Goal: Transaction & Acquisition: Purchase product/service

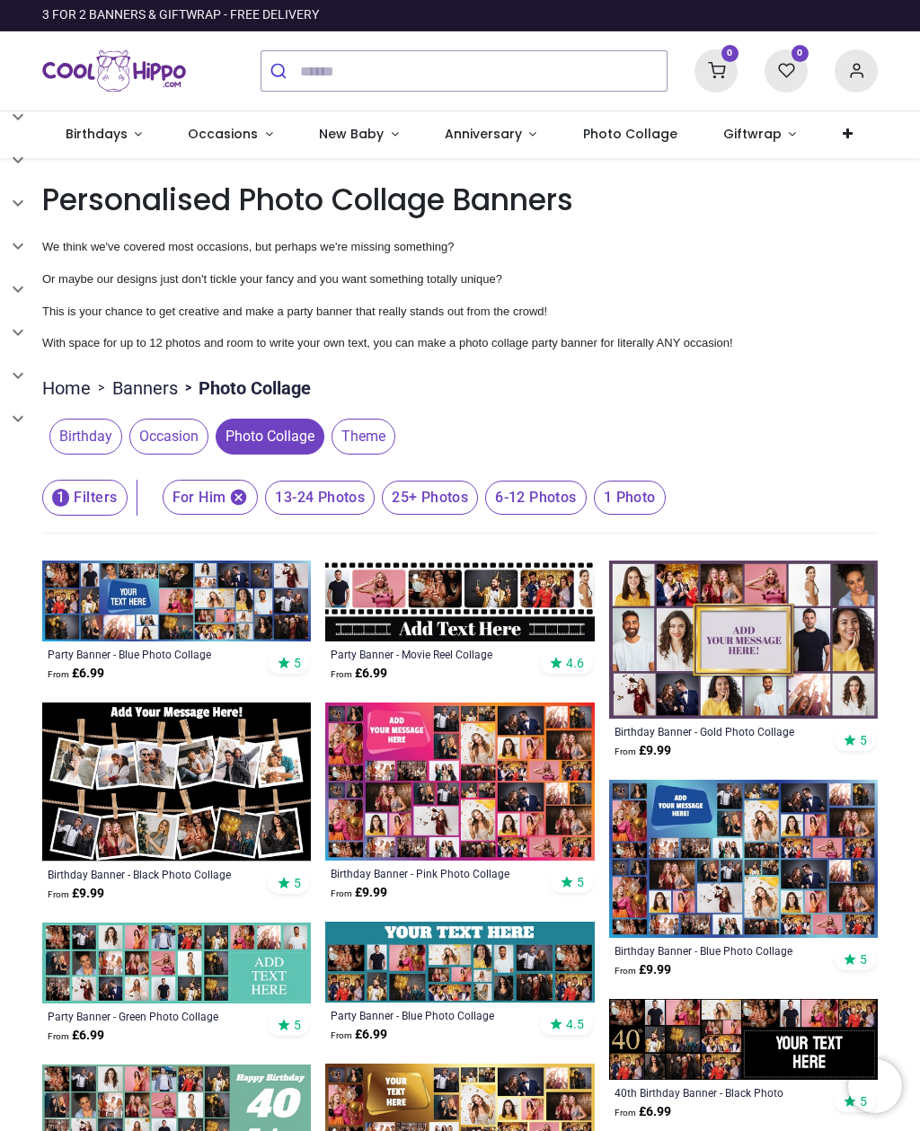
click at [829, 120] on link at bounding box center [847, 134] width 56 height 47
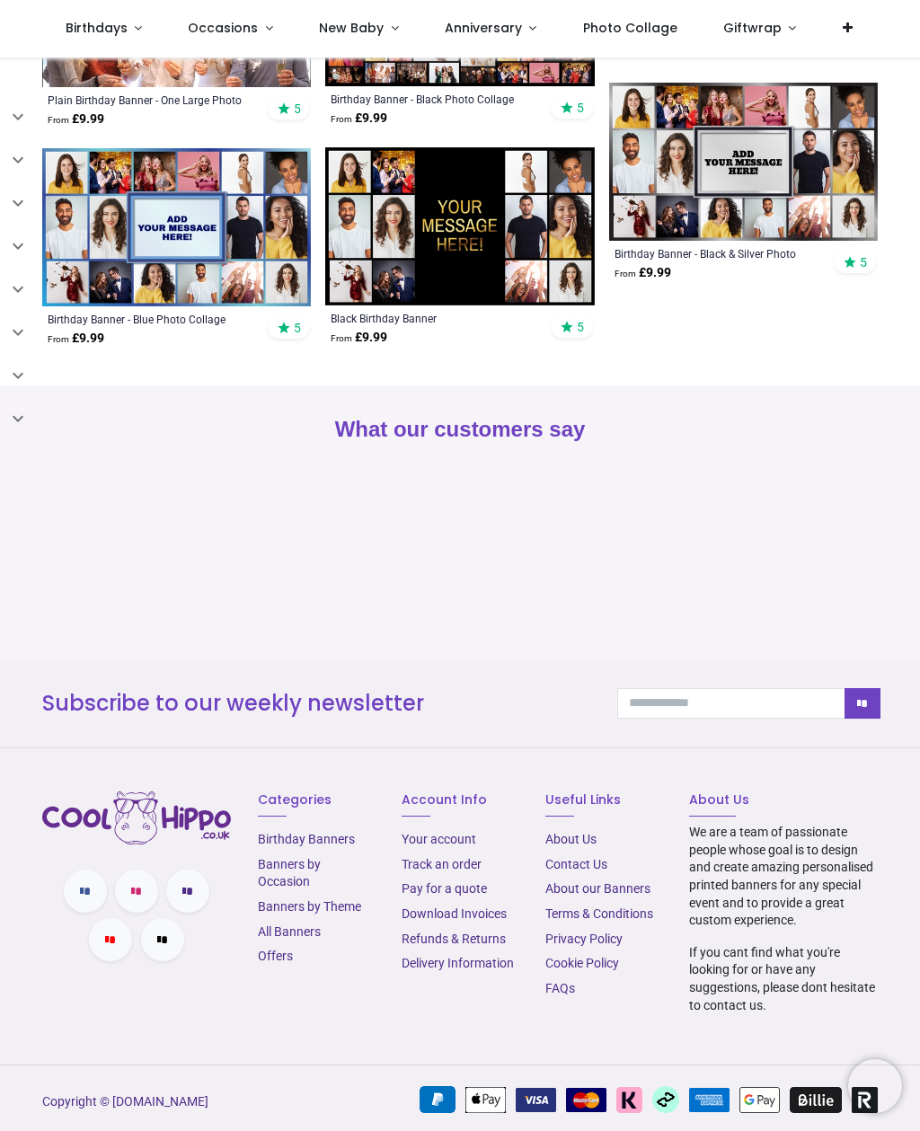
scroll to position [1394, 0]
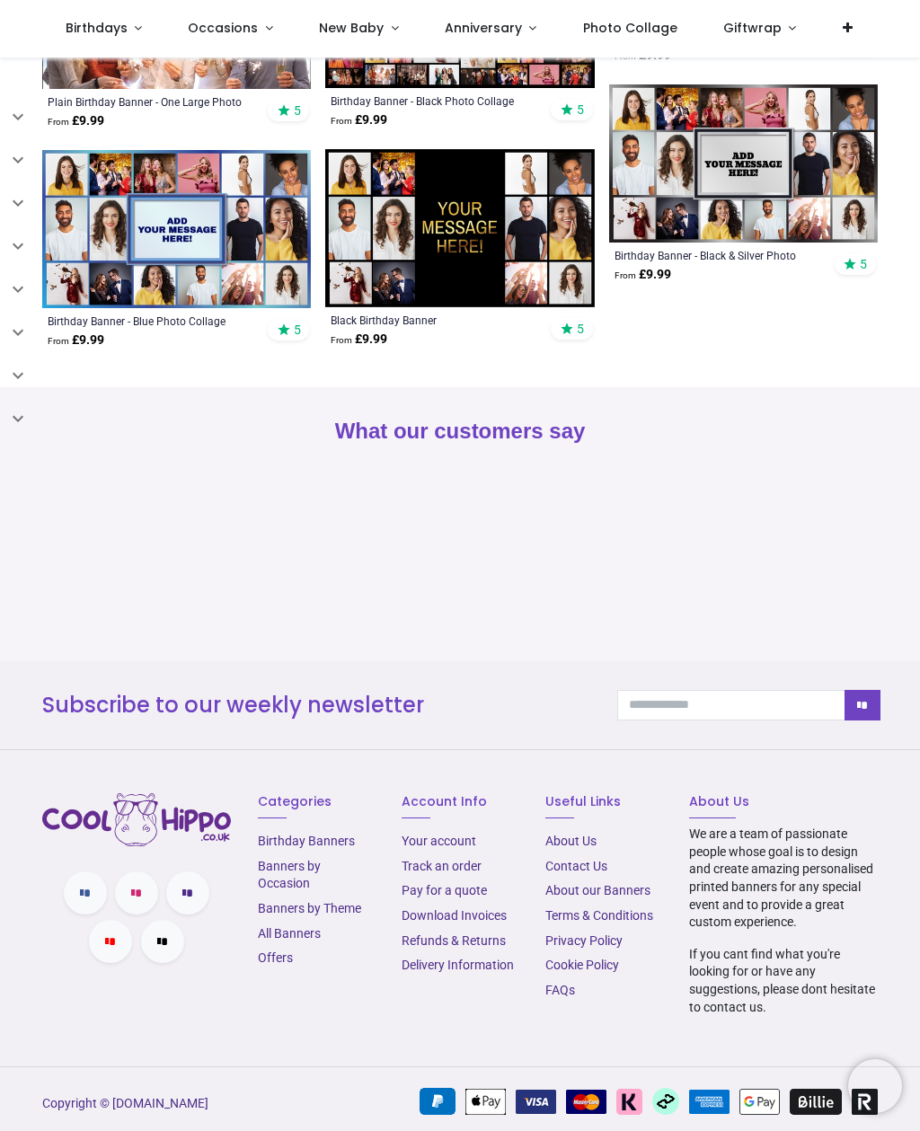
click at [559, 833] on link "About Us​" at bounding box center [570, 840] width 51 height 14
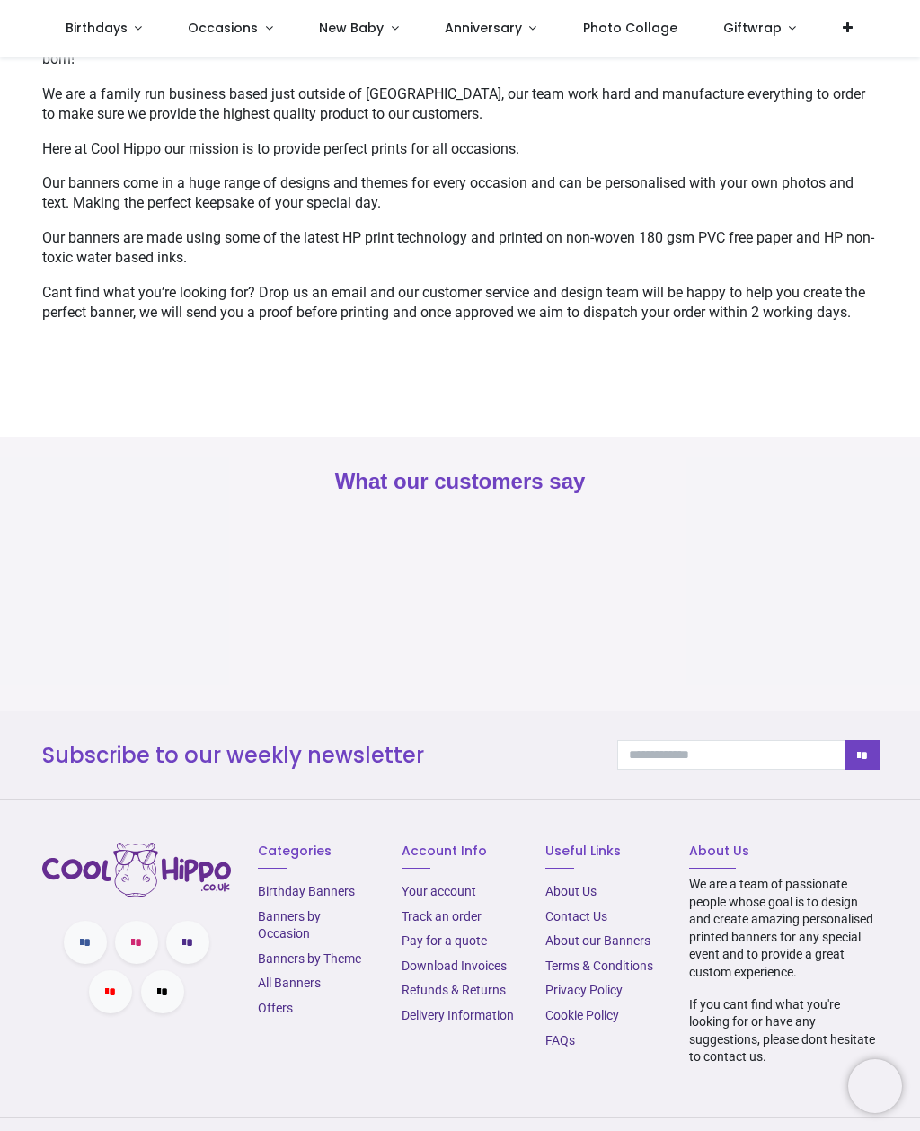
scroll to position [167, 0]
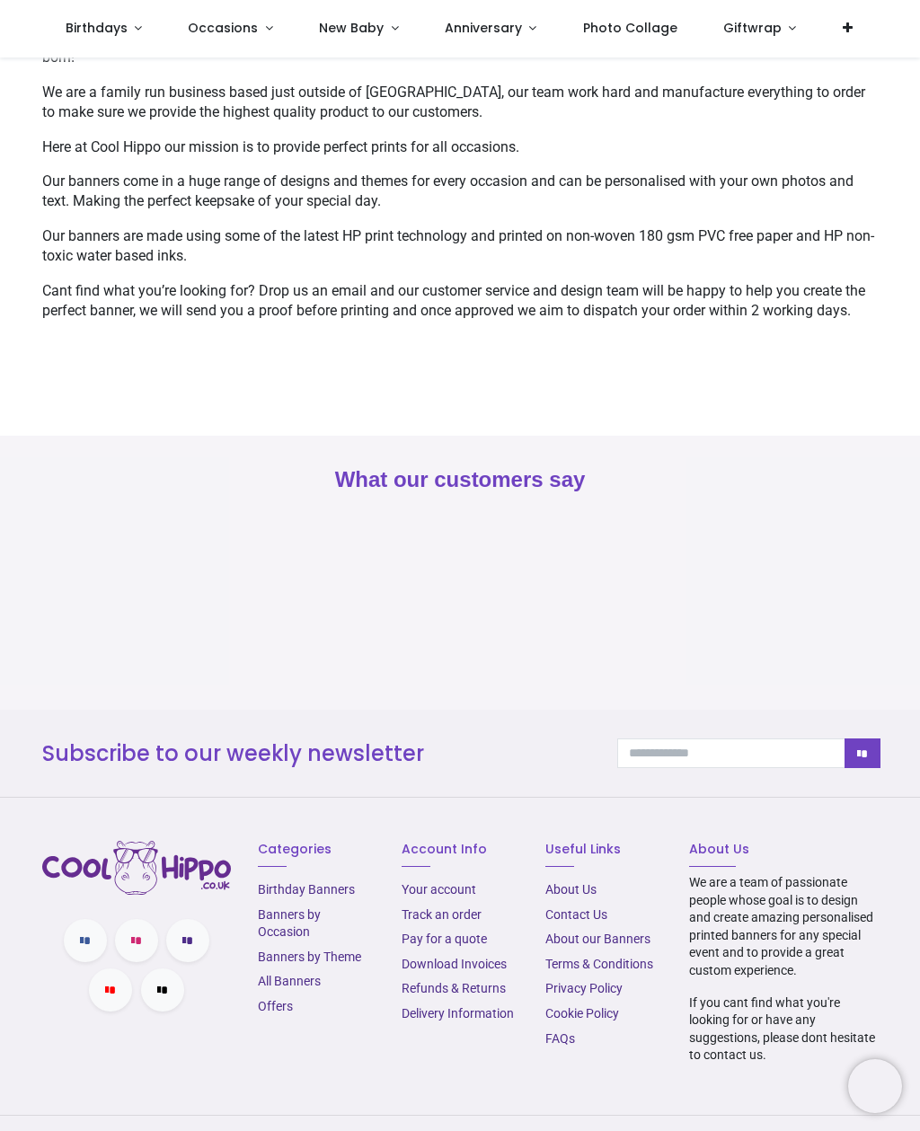
click at [428, 1017] on link "Delivery Information" at bounding box center [457, 1013] width 112 height 14
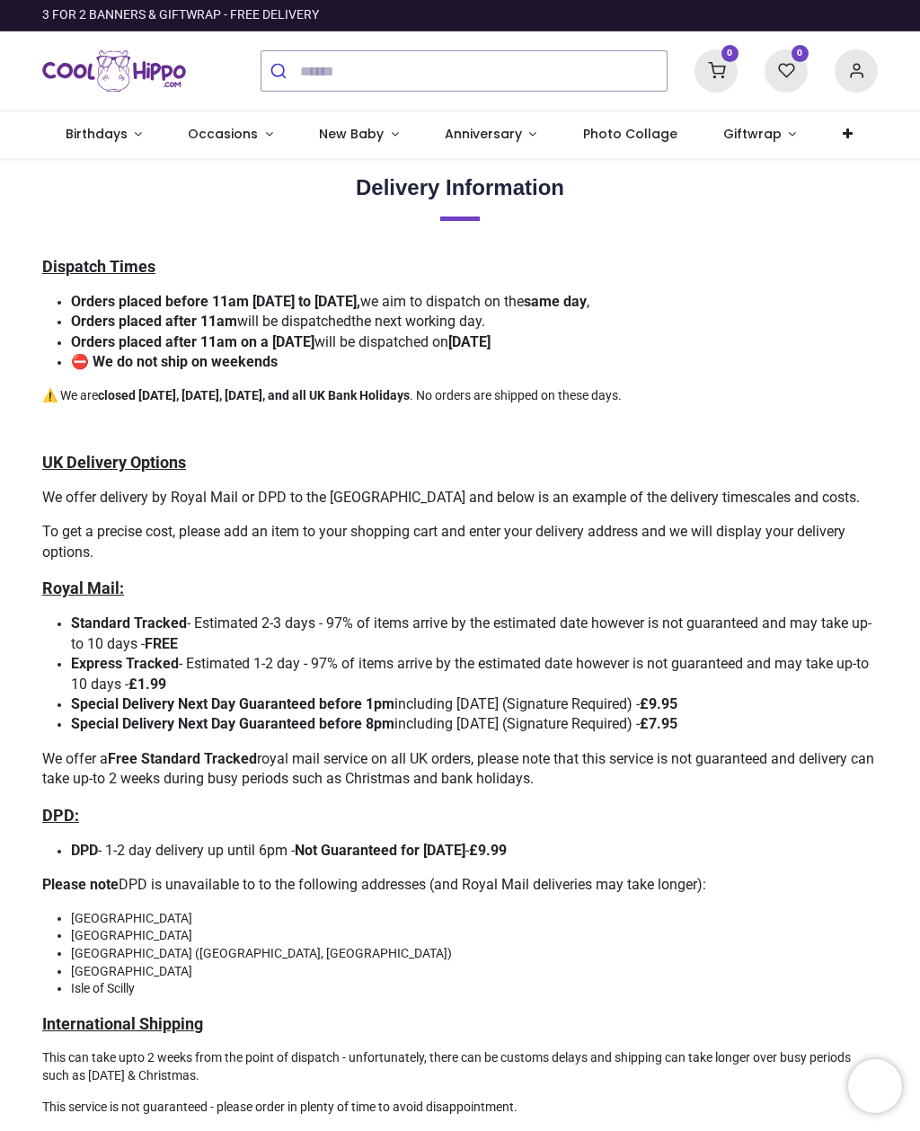
click at [92, 129] on span "Birthdays" at bounding box center [97, 134] width 62 height 18
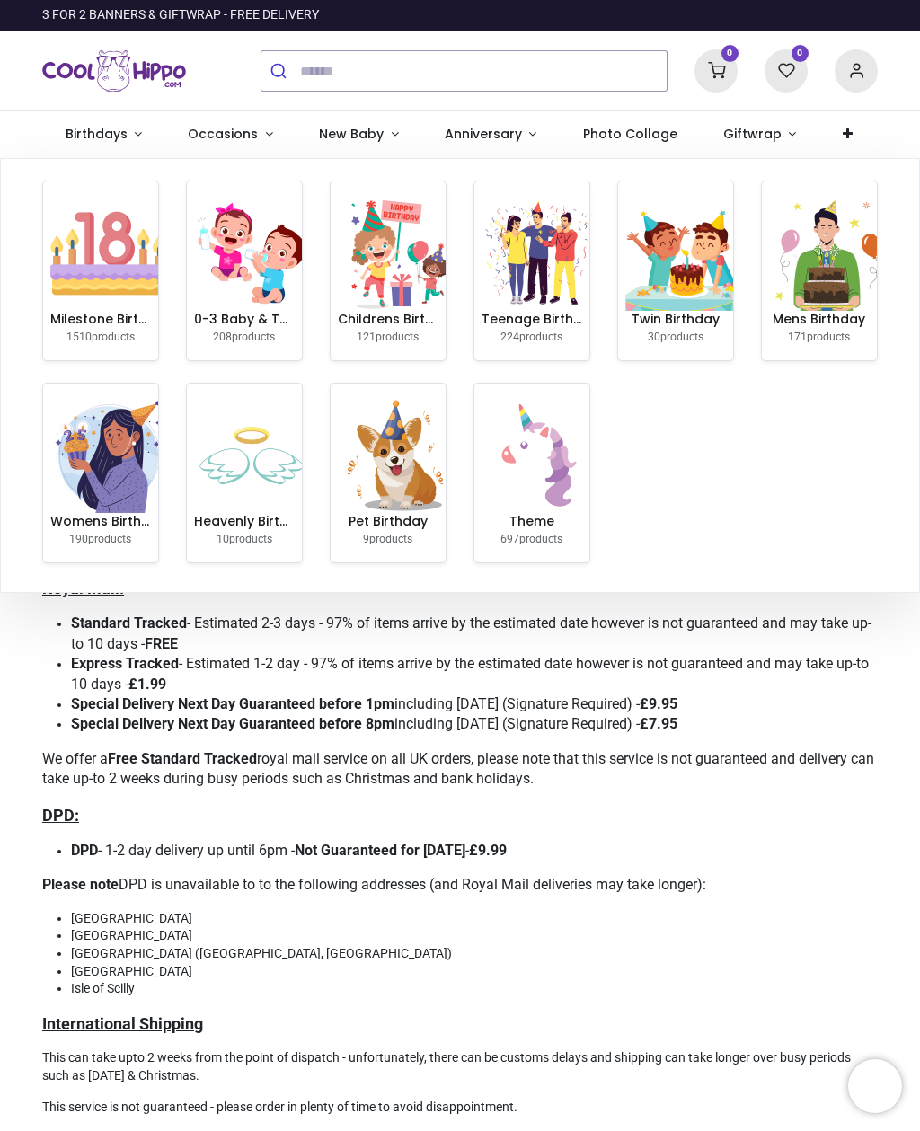
click at [603, 119] on link "Photo Collage" at bounding box center [629, 134] width 140 height 47
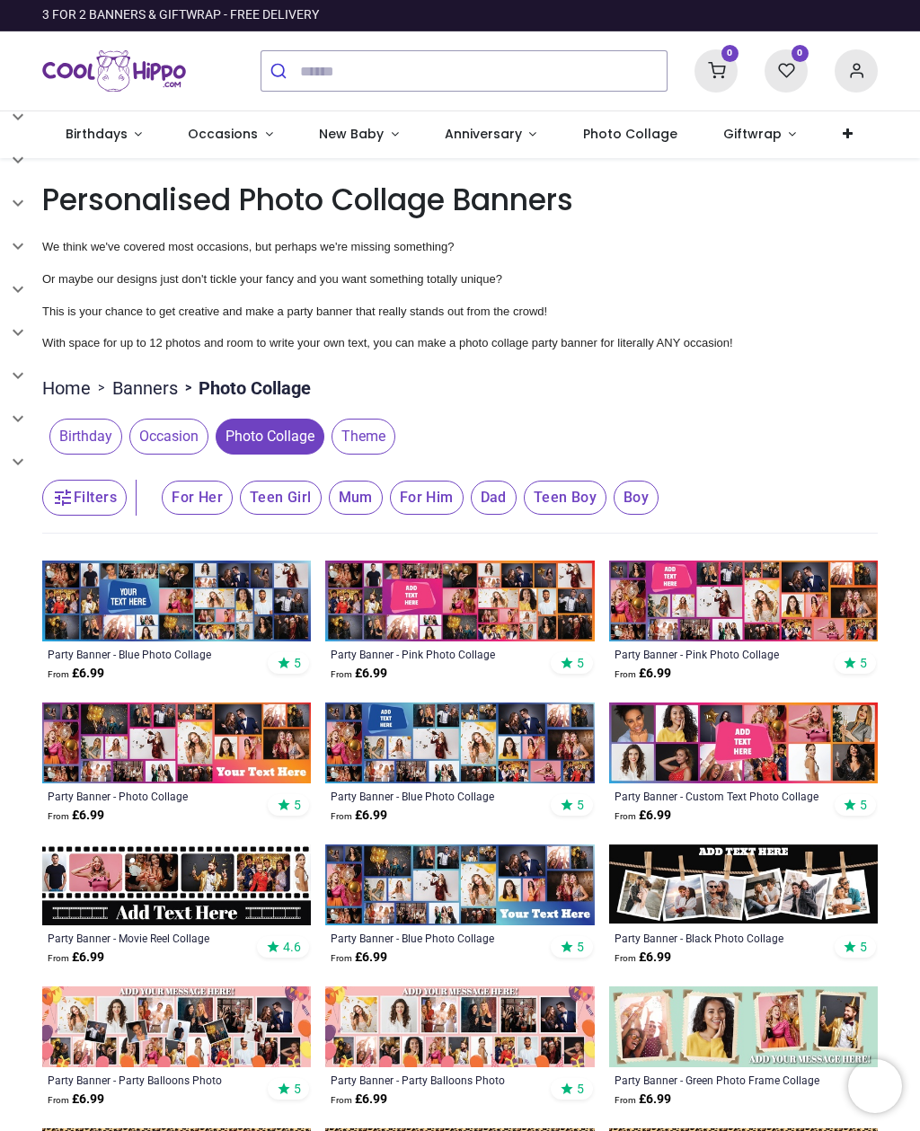
click at [557, 496] on span "Teen Boy" at bounding box center [565, 497] width 83 height 34
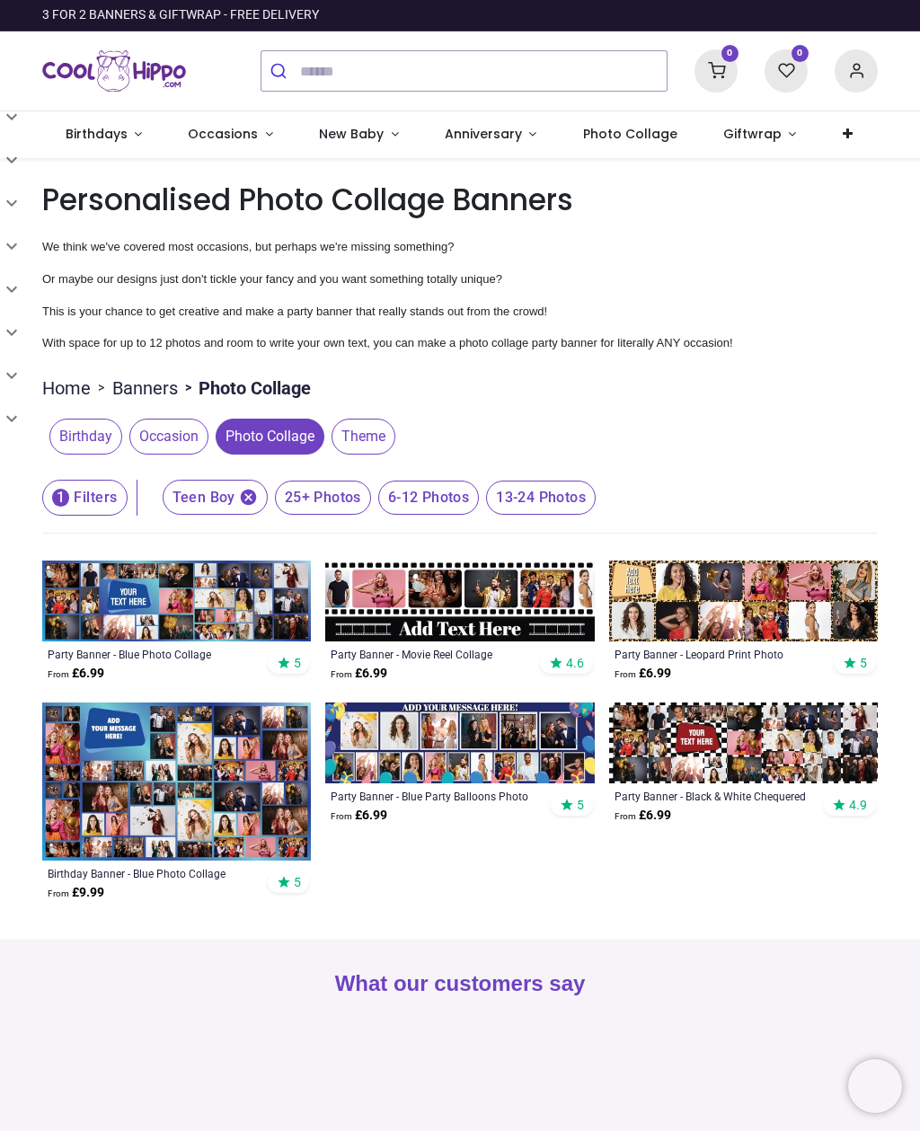
click at [423, 506] on span "6-12 Photos" at bounding box center [428, 497] width 101 height 34
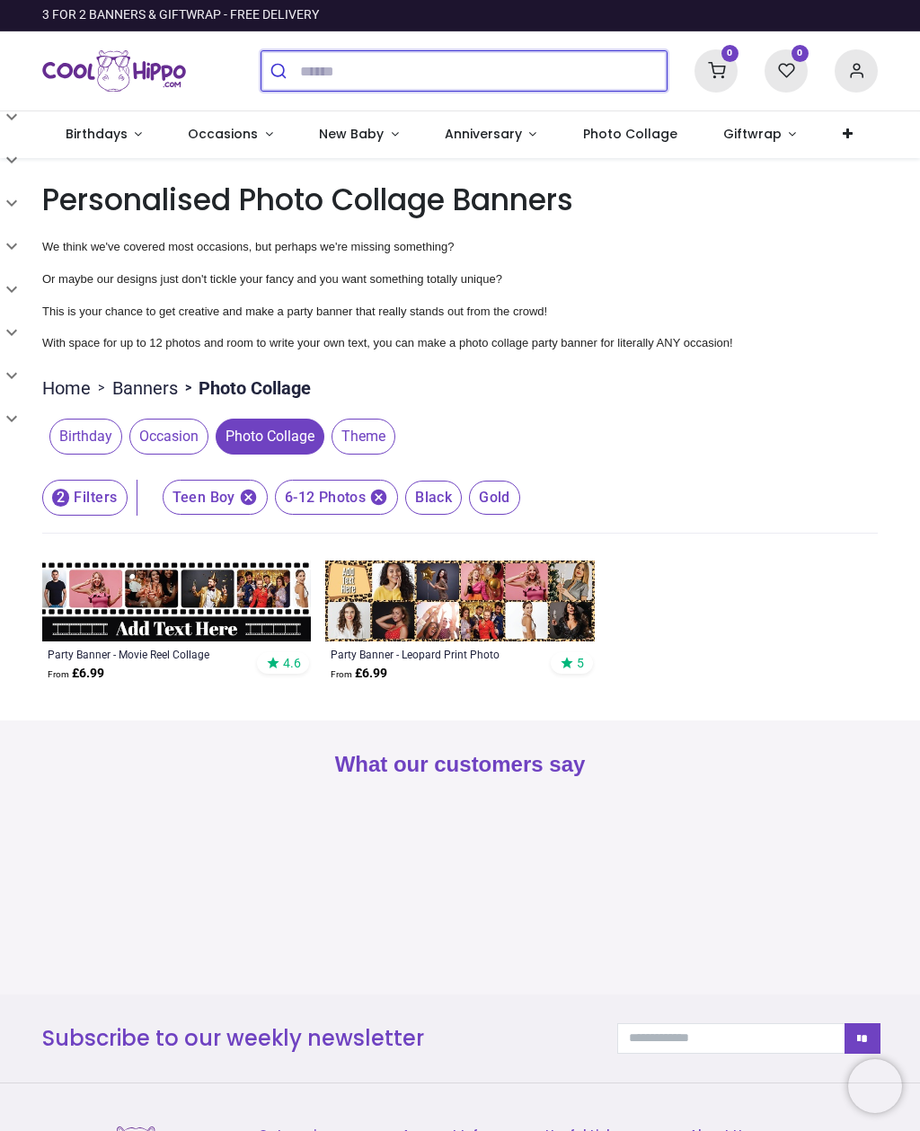
click at [330, 68] on input "search" at bounding box center [483, 71] width 366 height 40
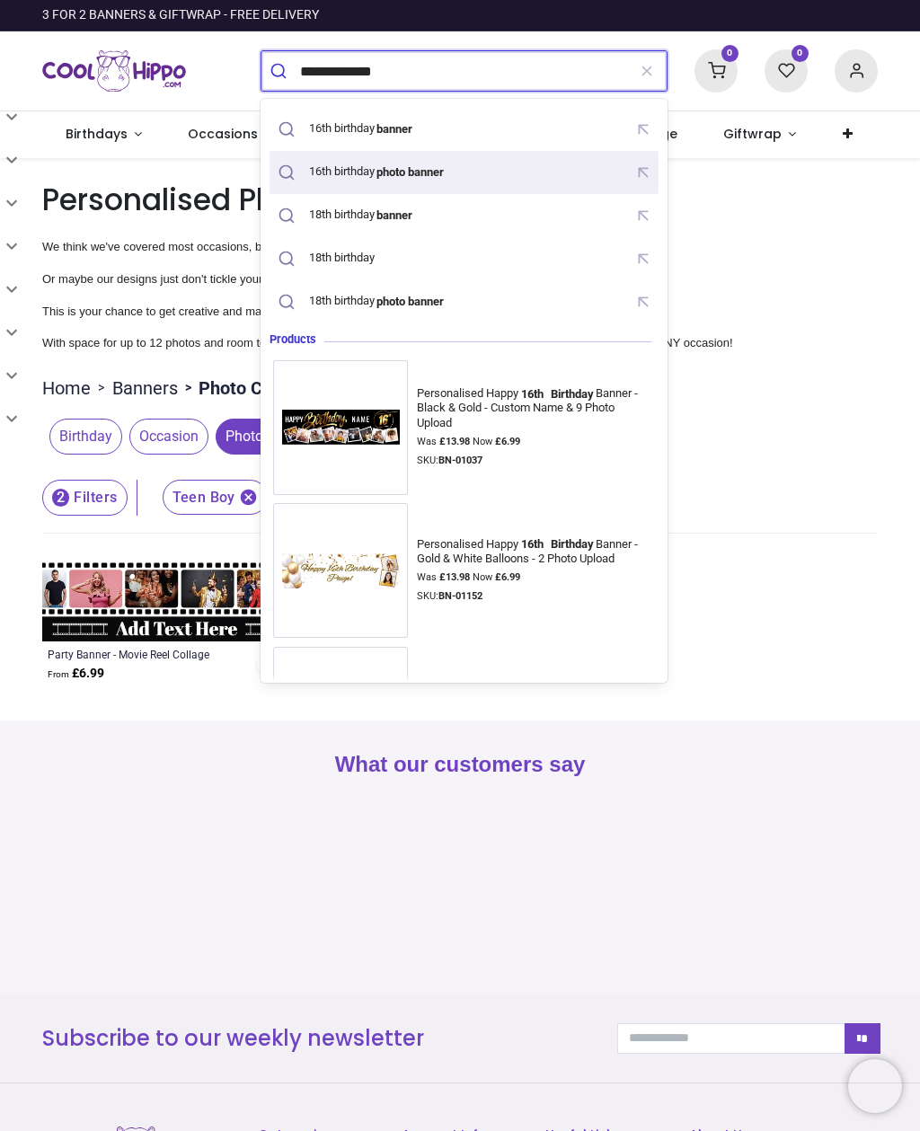
click at [416, 176] on mark "photo banner" at bounding box center [410, 172] width 72 height 18
type input "**********"
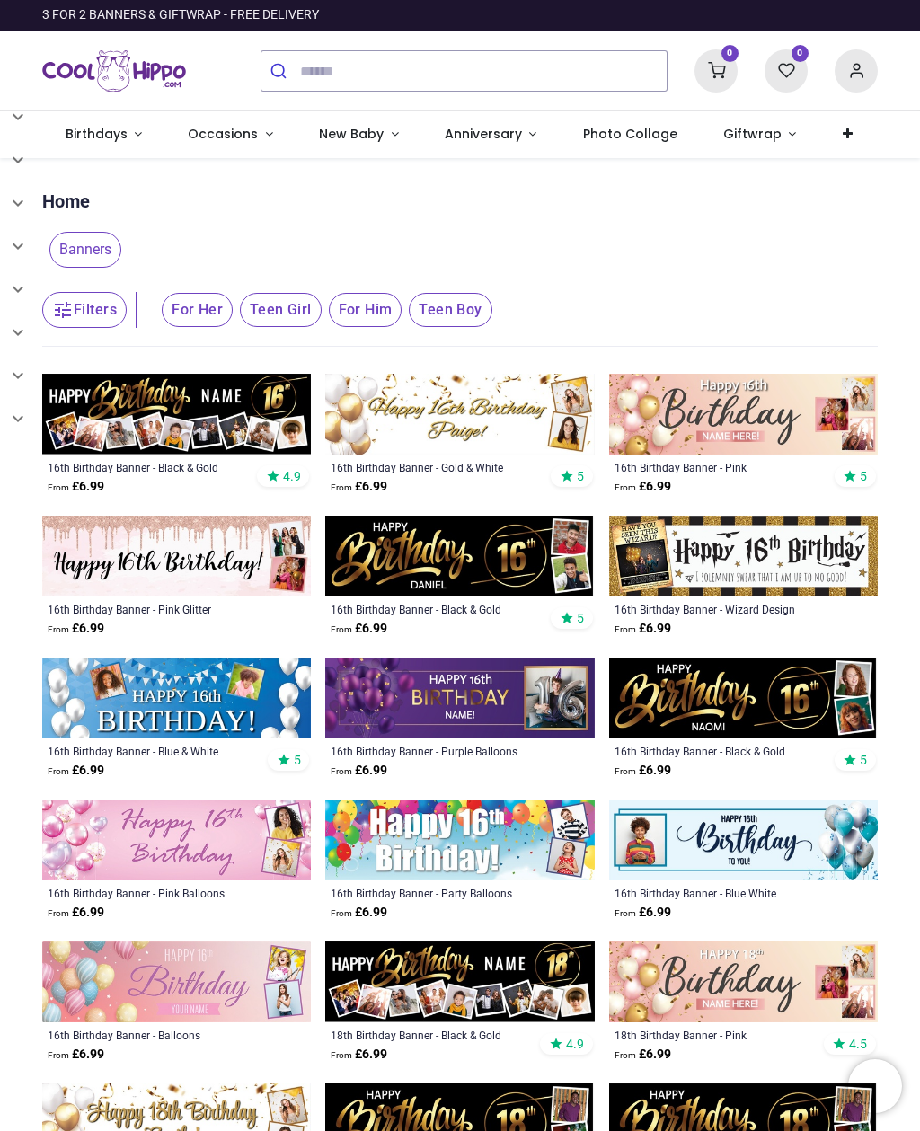
click at [161, 410] on img at bounding box center [176, 414] width 268 height 81
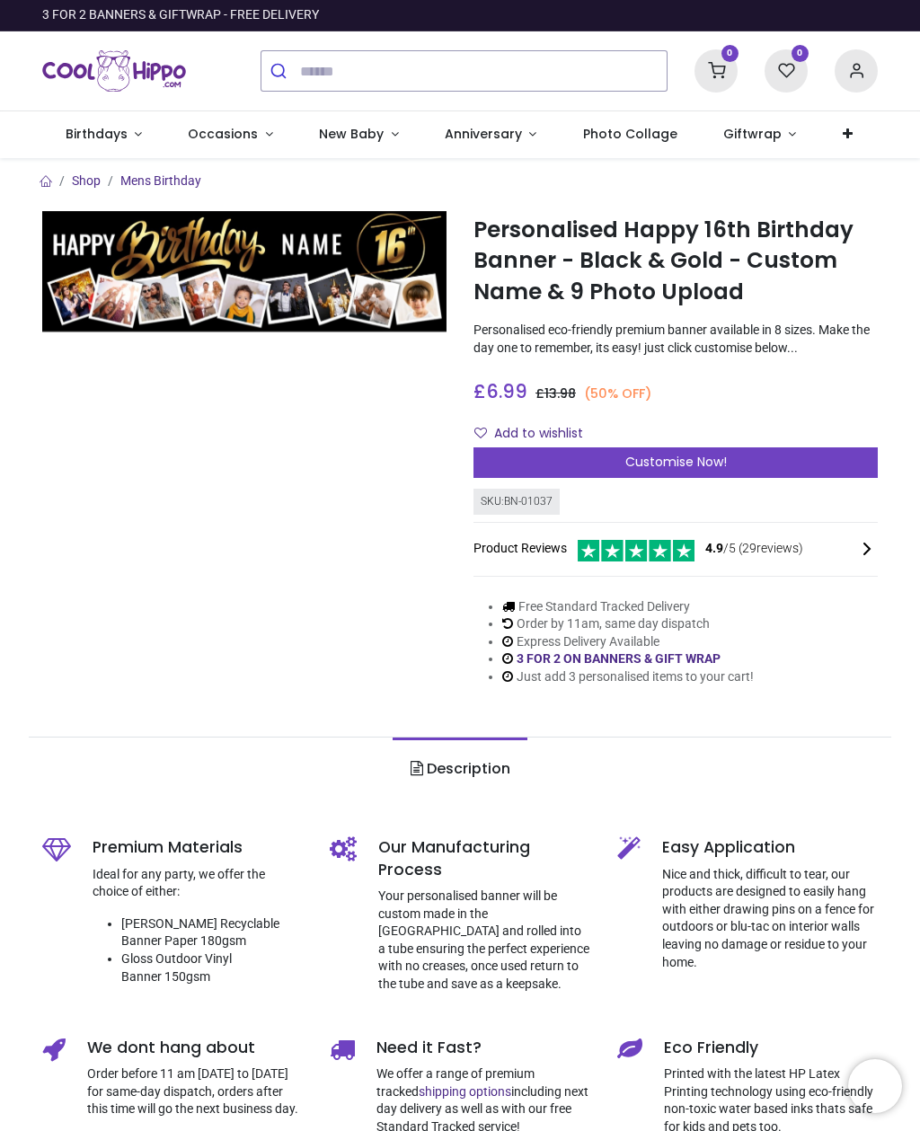
click at [656, 457] on span "Customise Now!" at bounding box center [675, 462] width 101 height 18
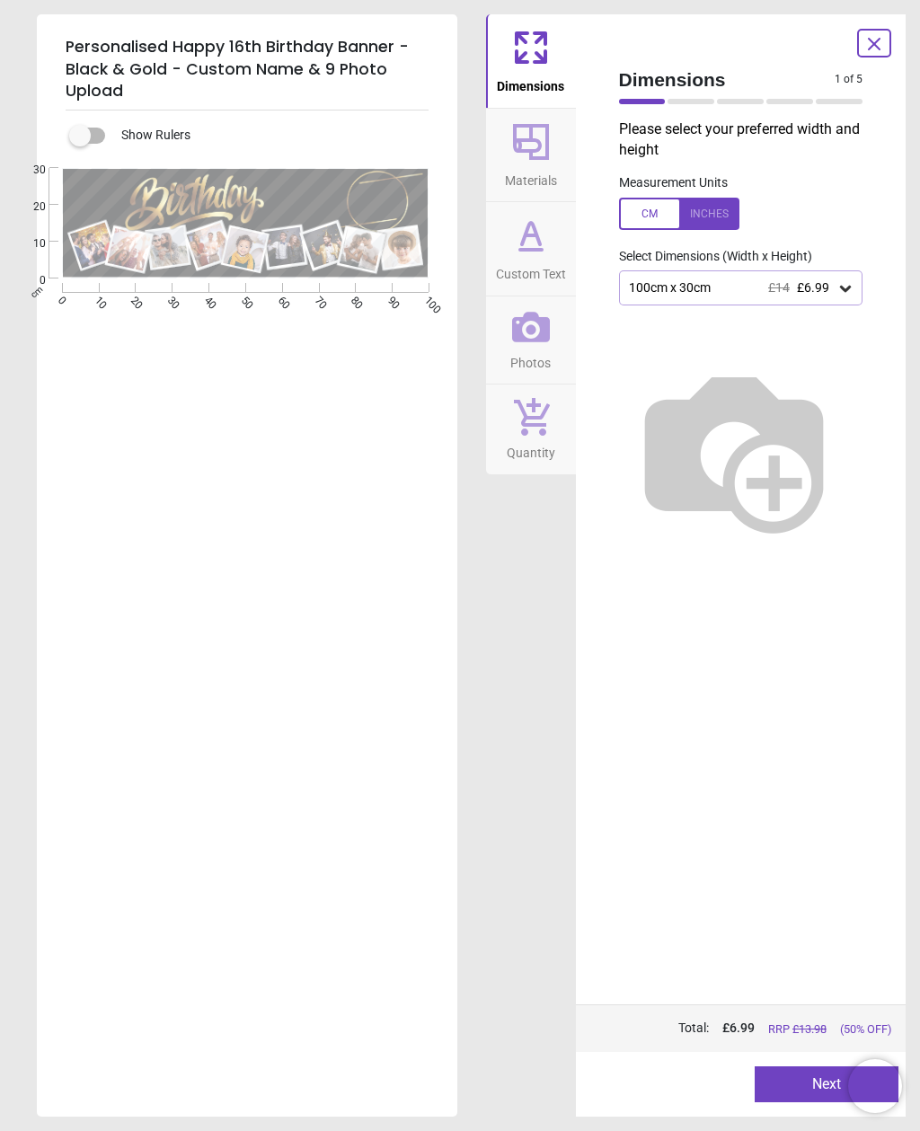
click at [779, 1080] on button "Next" at bounding box center [826, 1084] width 144 height 36
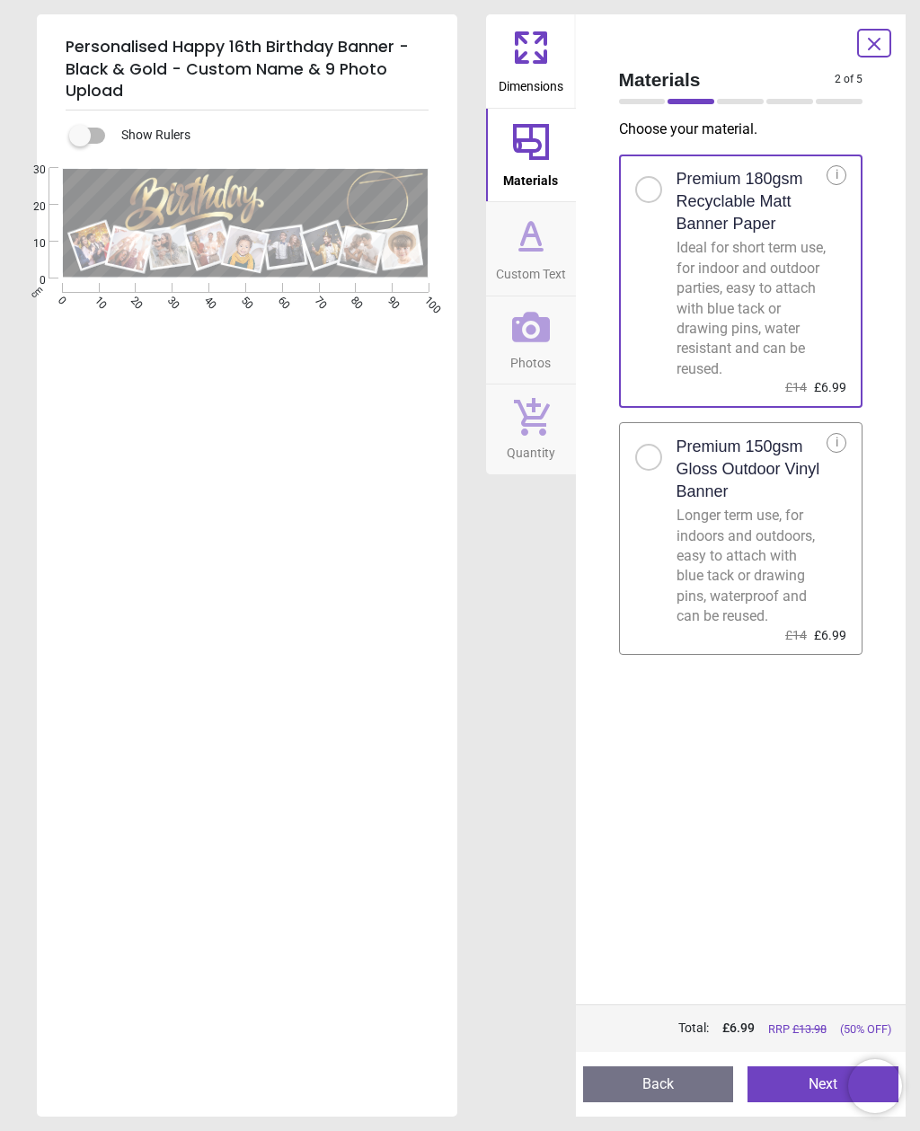
click at [779, 1080] on button "Next" at bounding box center [822, 1084] width 151 height 36
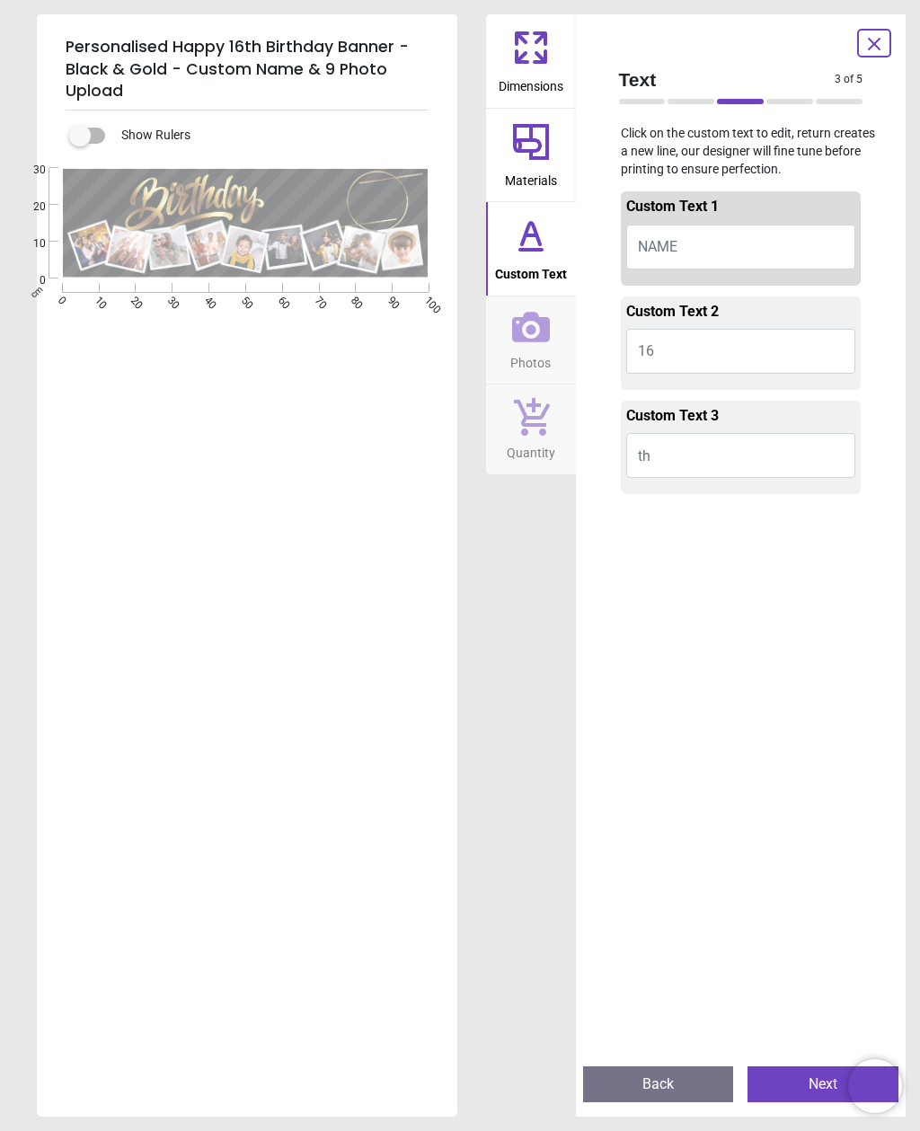
click at [779, 1072] on button "Next" at bounding box center [822, 1084] width 151 height 36
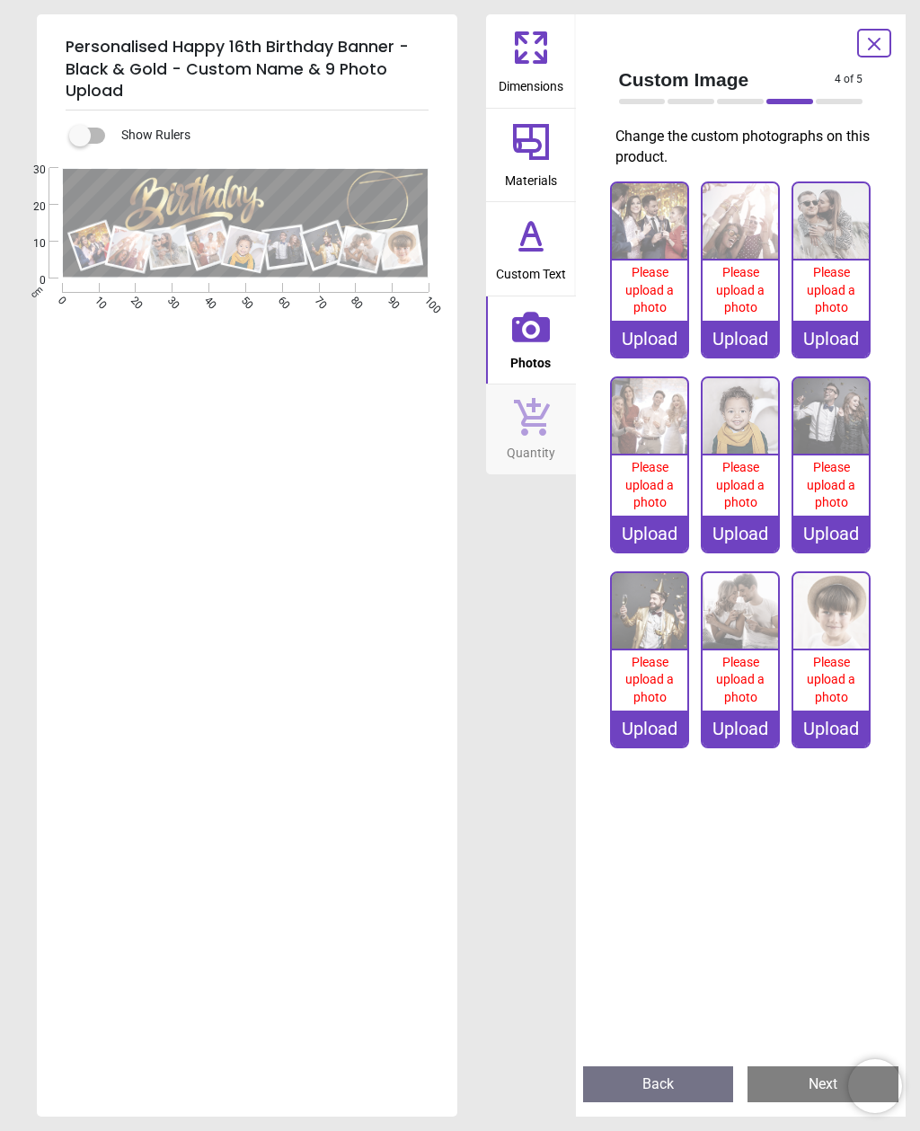
click at [520, 252] on icon at bounding box center [530, 235] width 43 height 43
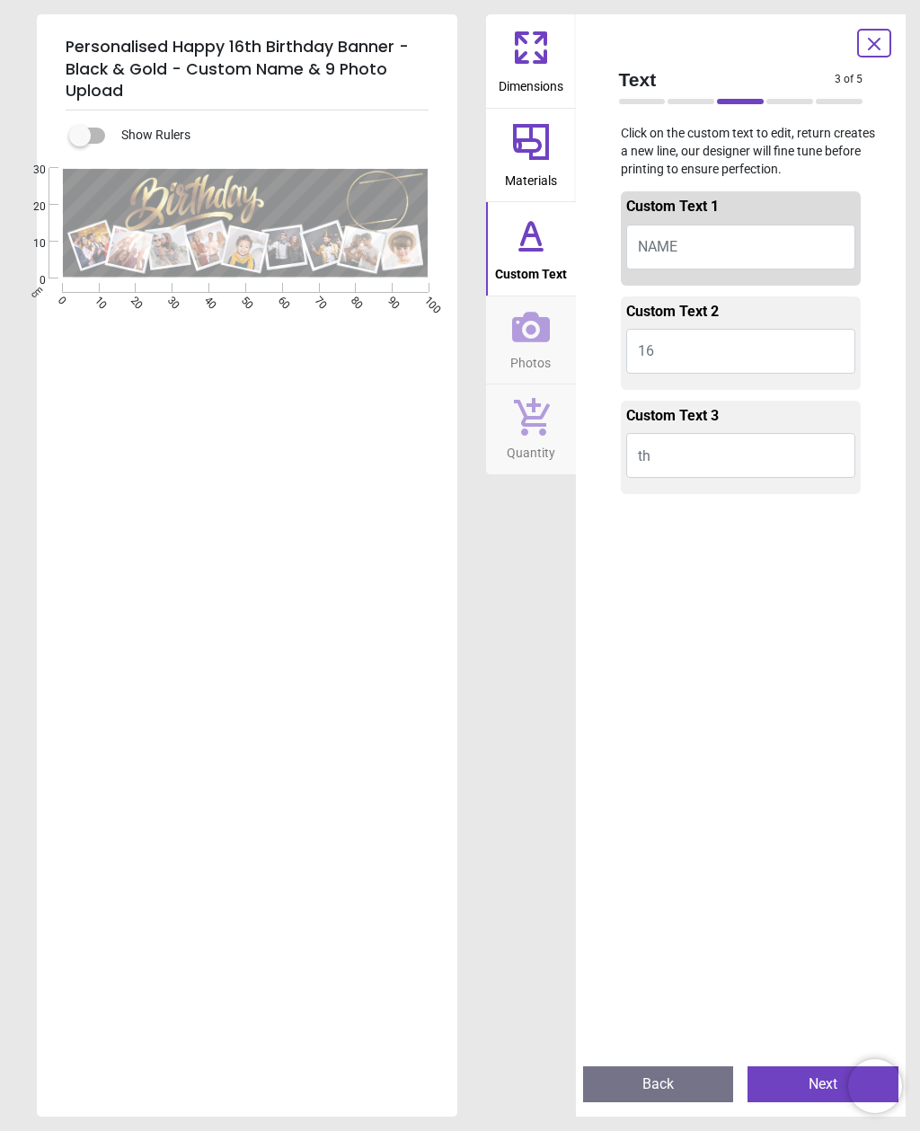
click at [283, 199] on div ".cls-1 { filter: url(#drop-shadow-2); } .cls-1, .cls-2, .cls-3, .cls-4, .cls-5,…" at bounding box center [245, 223] width 417 height 110
click at [702, 260] on button "NAME" at bounding box center [741, 246] width 230 height 45
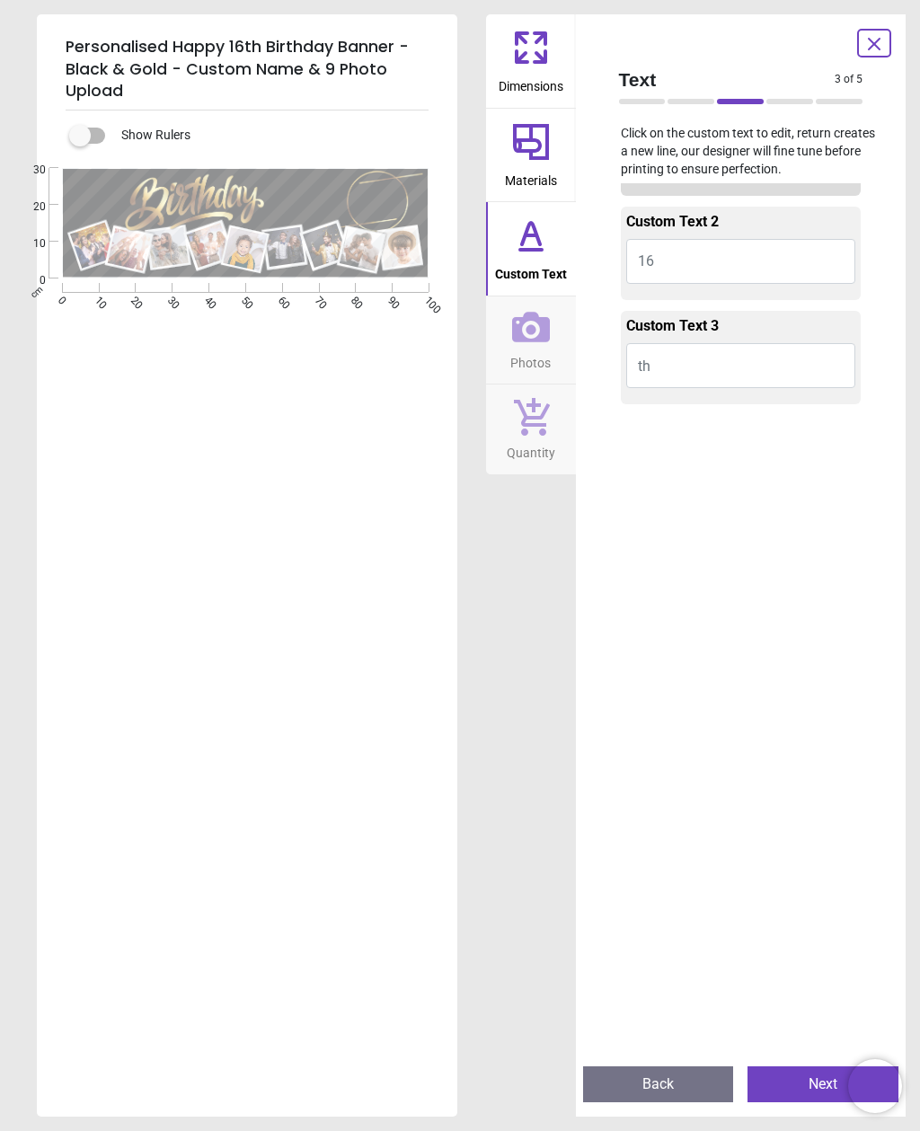
scroll to position [71, 0]
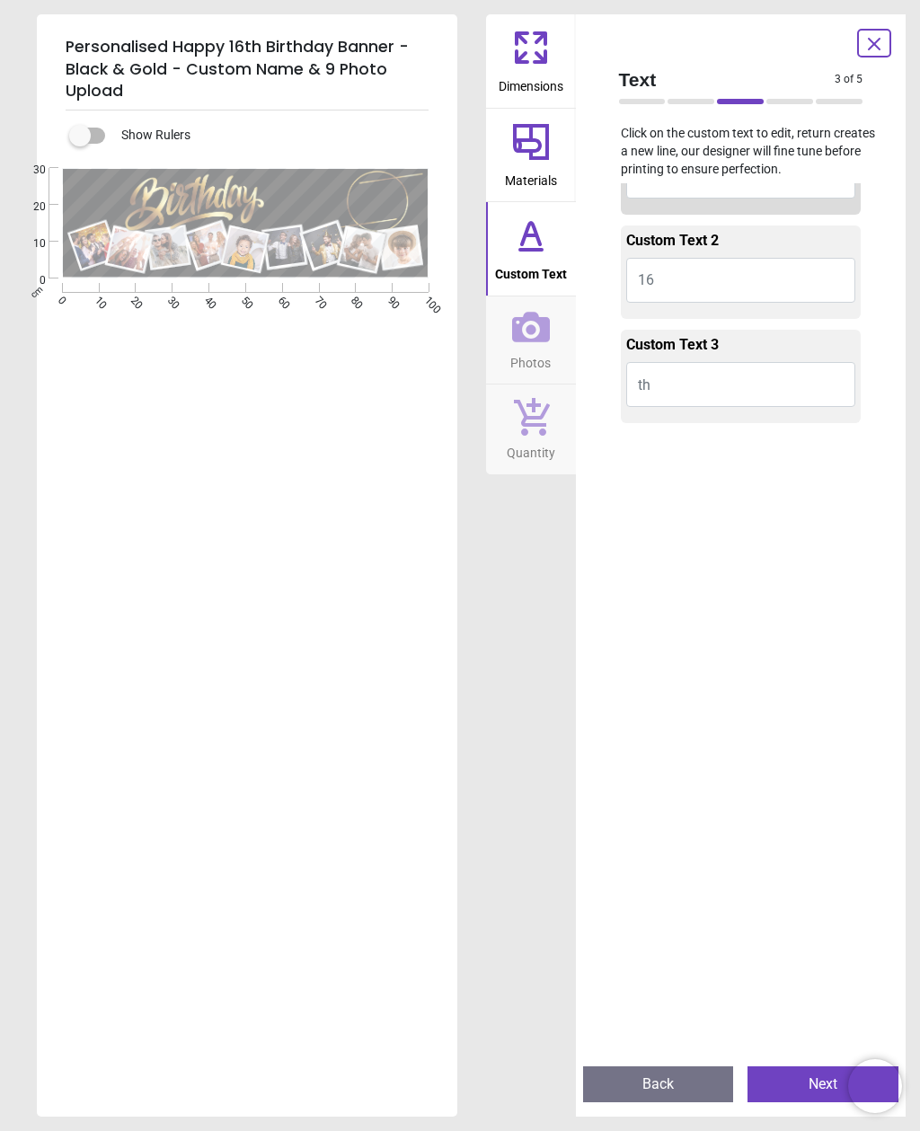
type textarea "********"
click at [528, 346] on span "Photos" at bounding box center [530, 359] width 40 height 27
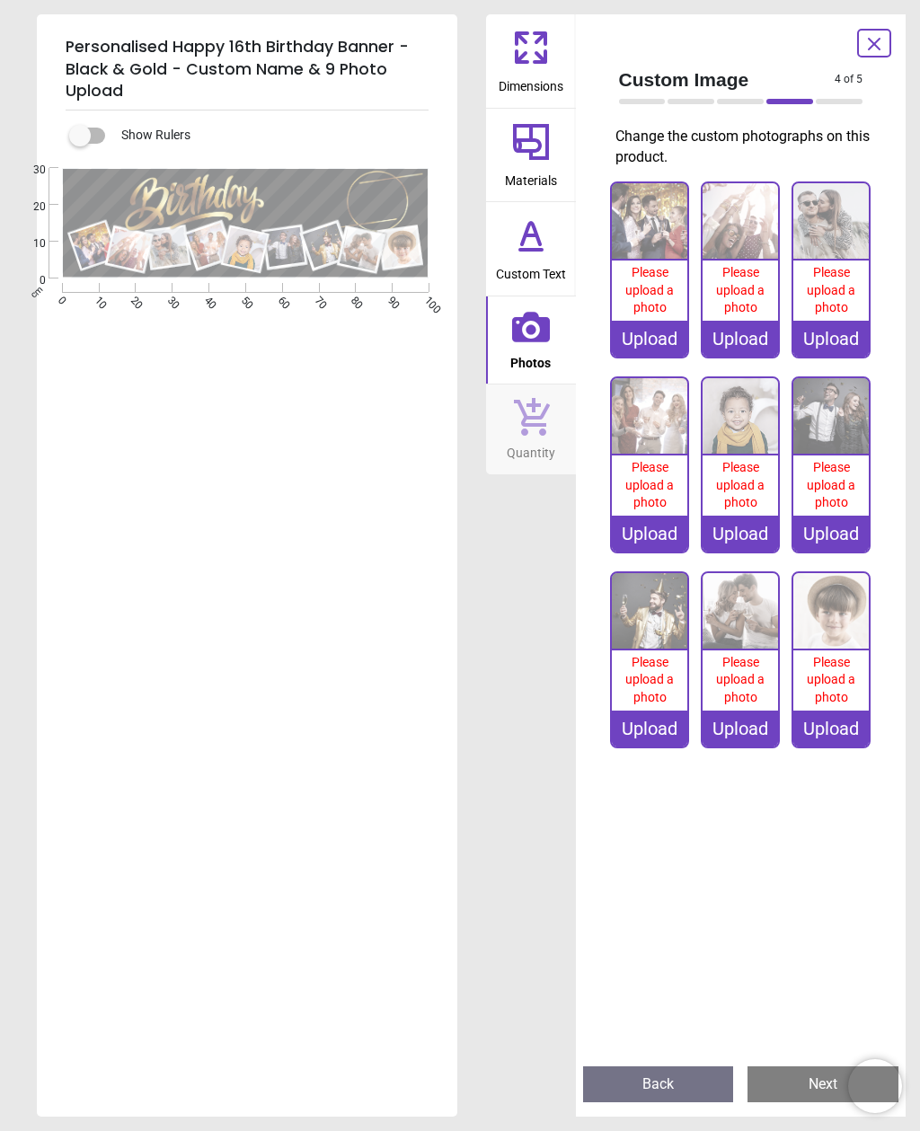
click at [648, 330] on div "Upload" at bounding box center [649, 339] width 75 height 36
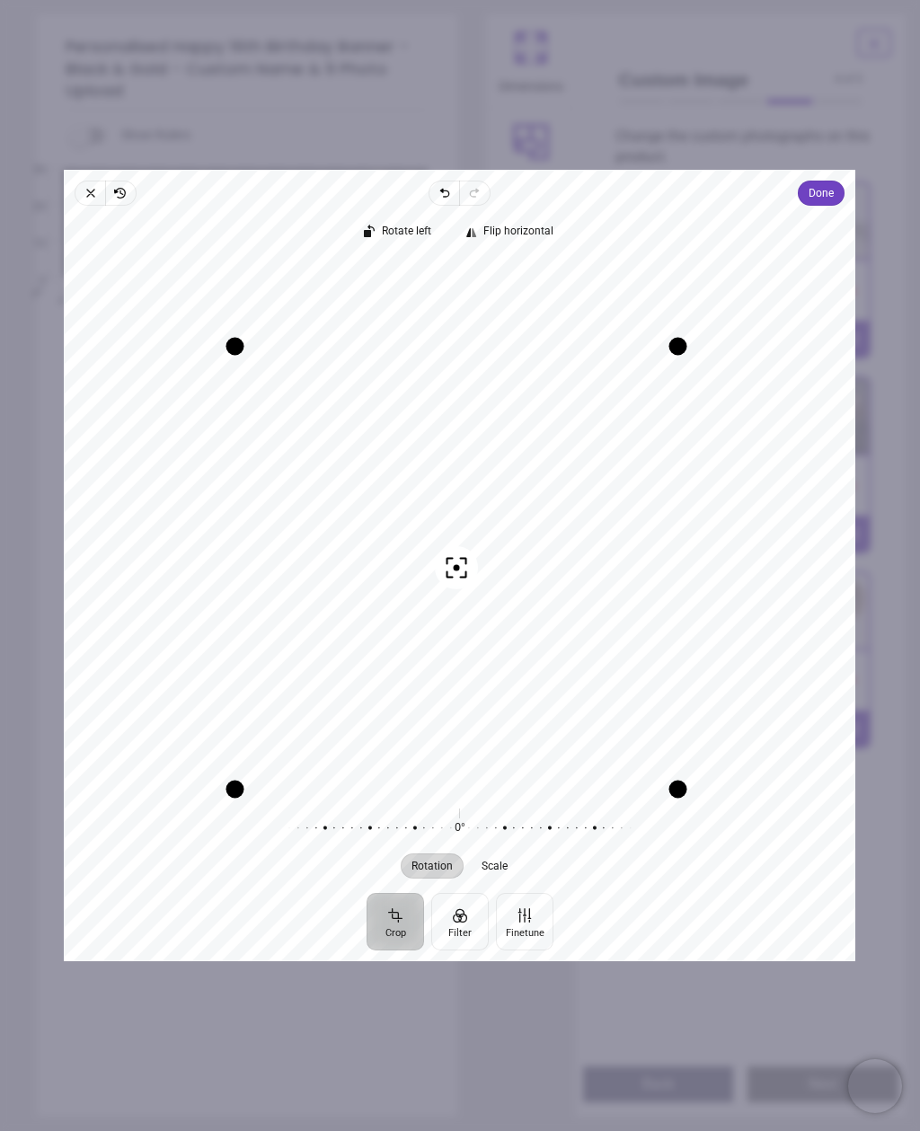
click at [834, 182] on span "Done" at bounding box center [821, 193] width 25 height 22
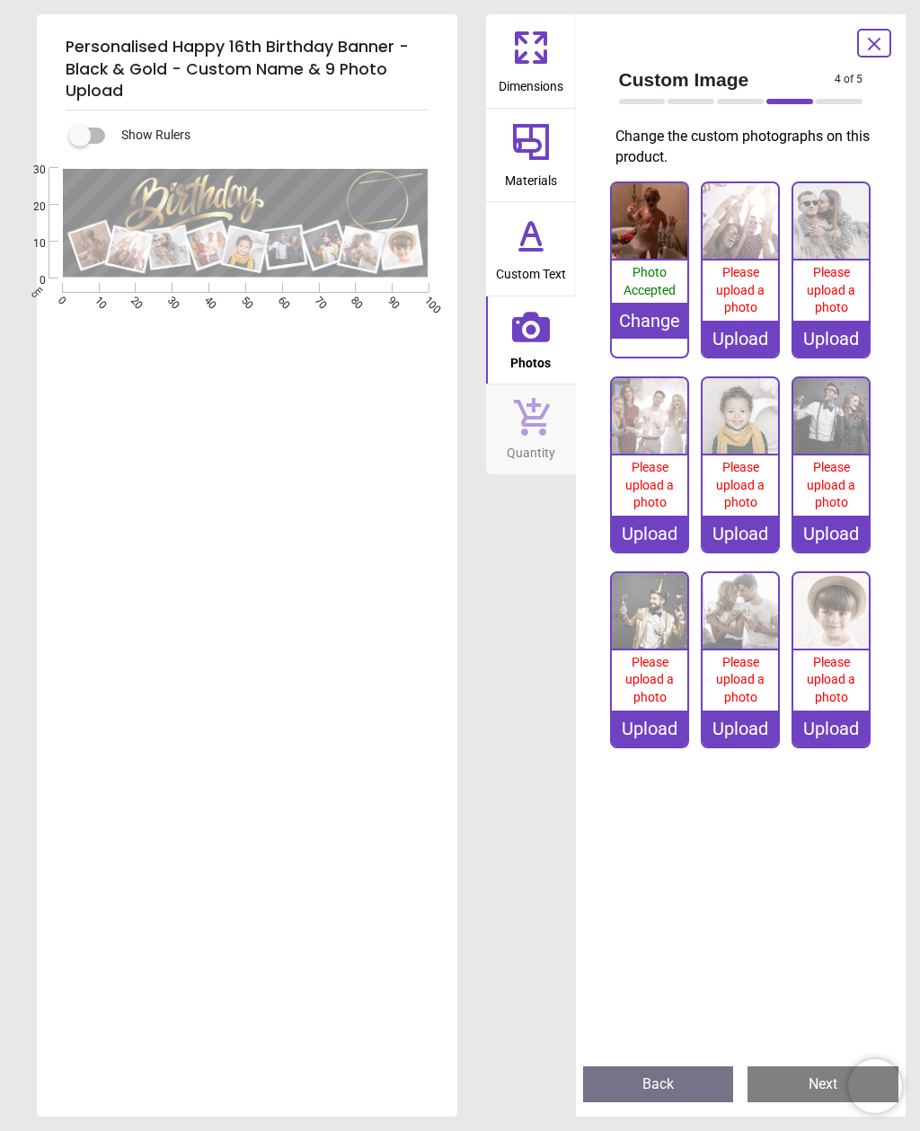
click at [742, 255] on img at bounding box center [739, 220] width 75 height 75
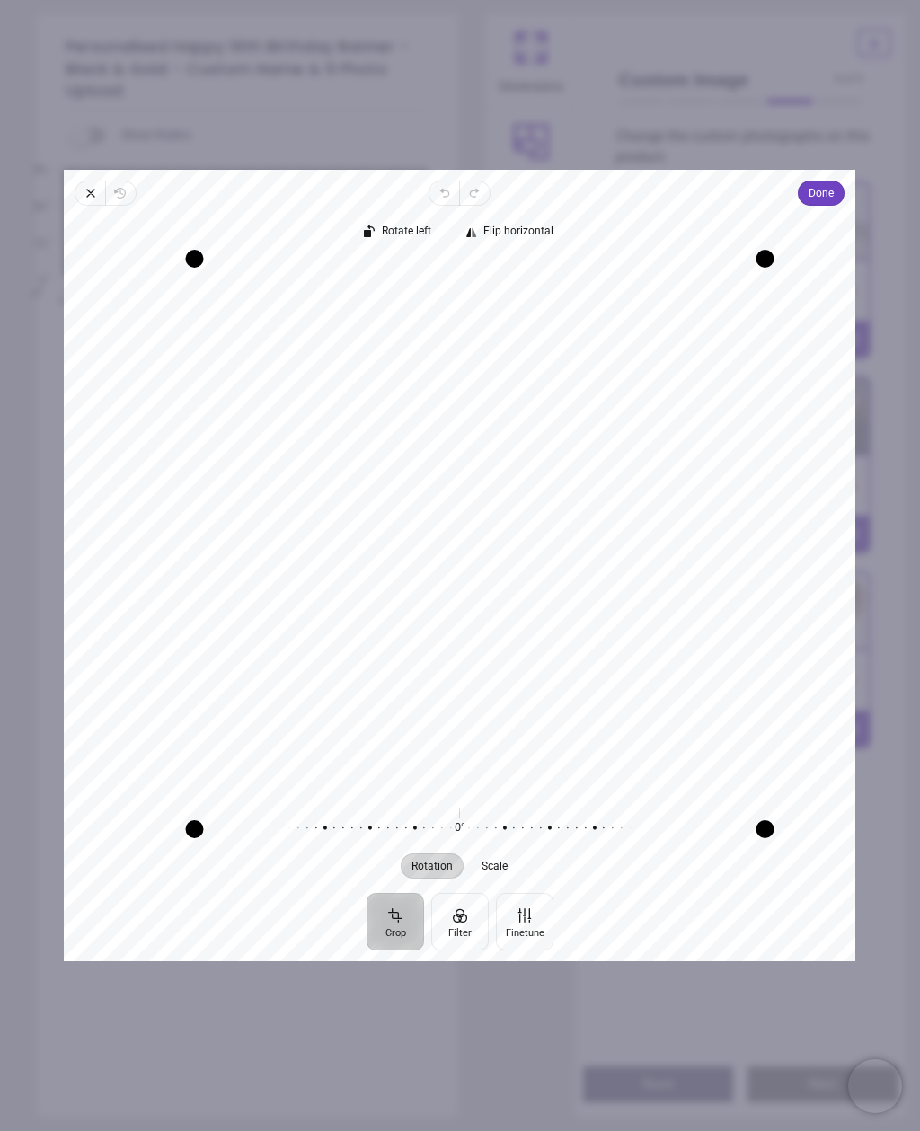
click at [834, 182] on span "Done" at bounding box center [821, 193] width 25 height 22
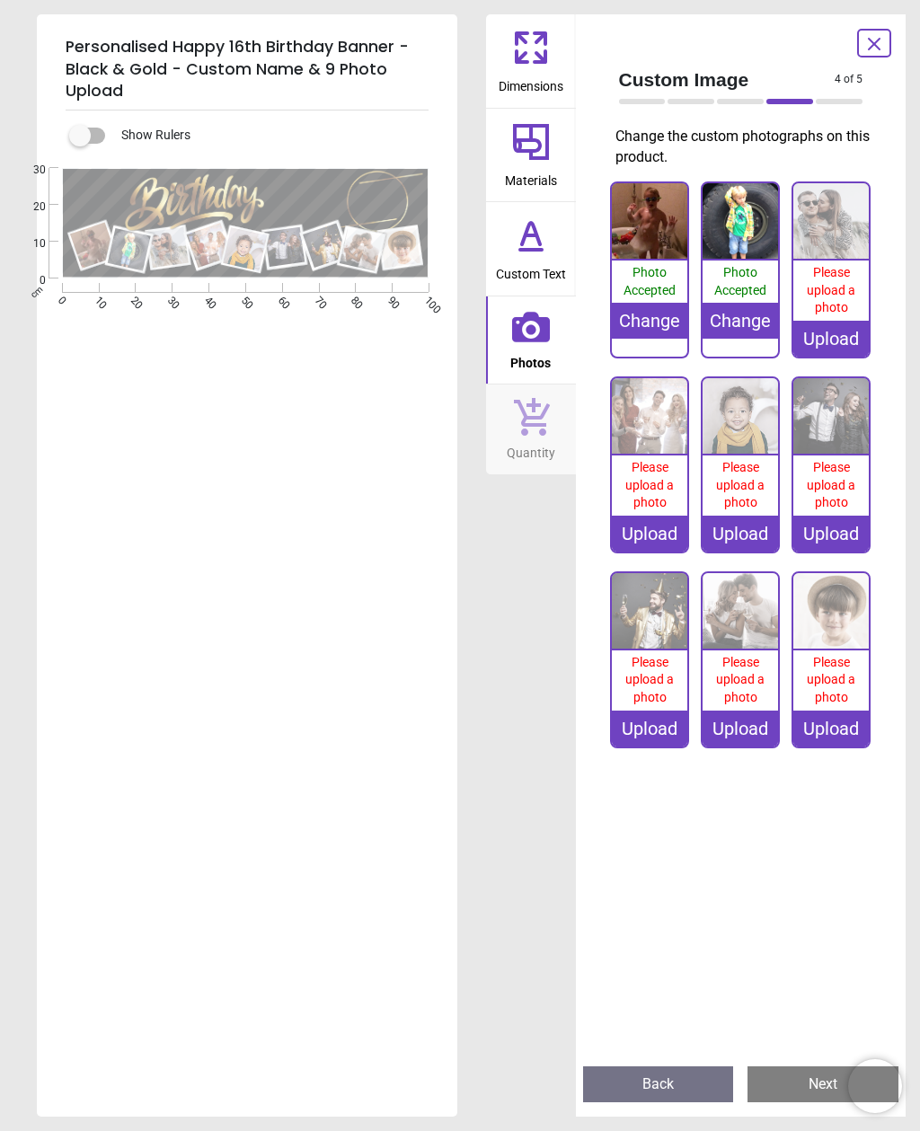
click at [831, 345] on div "Upload" at bounding box center [830, 339] width 75 height 36
click at [833, 290] on span "Please upload a photo" at bounding box center [830, 289] width 48 height 49
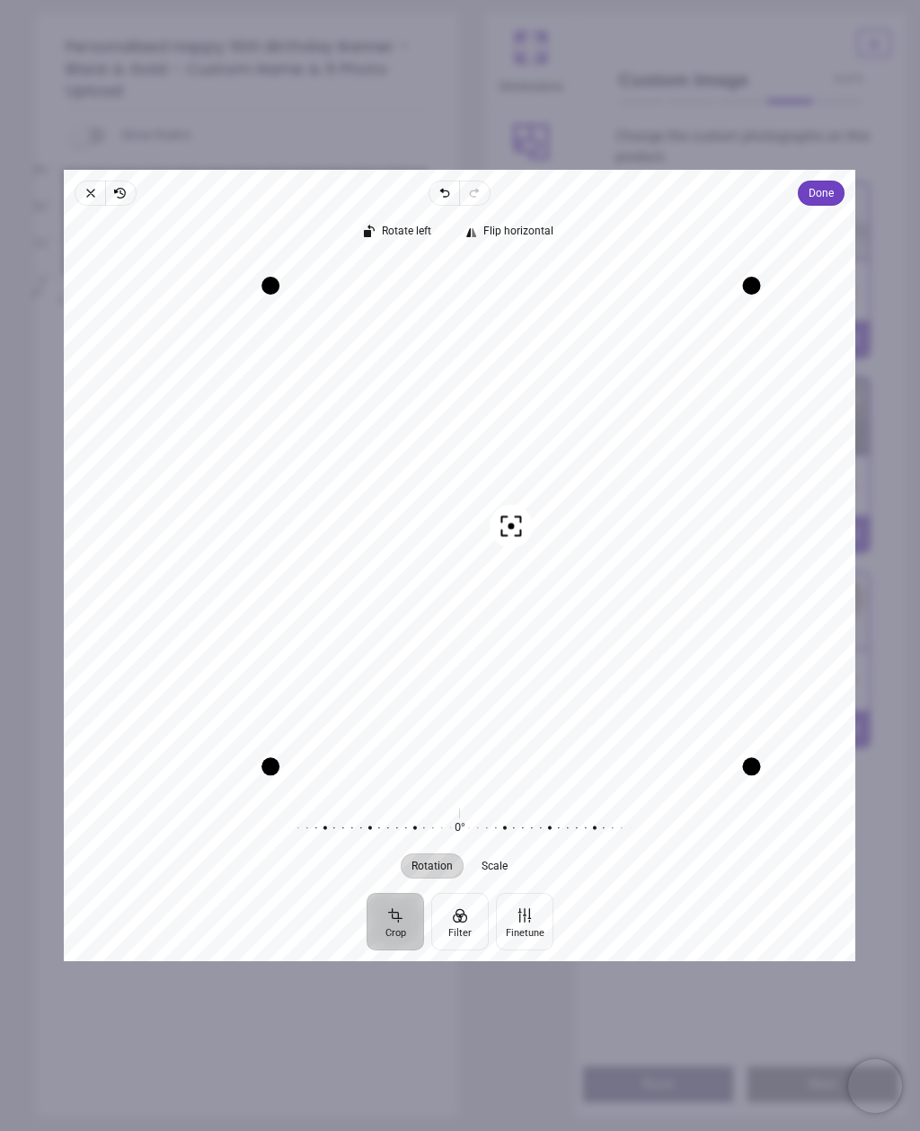
click at [834, 182] on span "Done" at bounding box center [821, 193] width 25 height 22
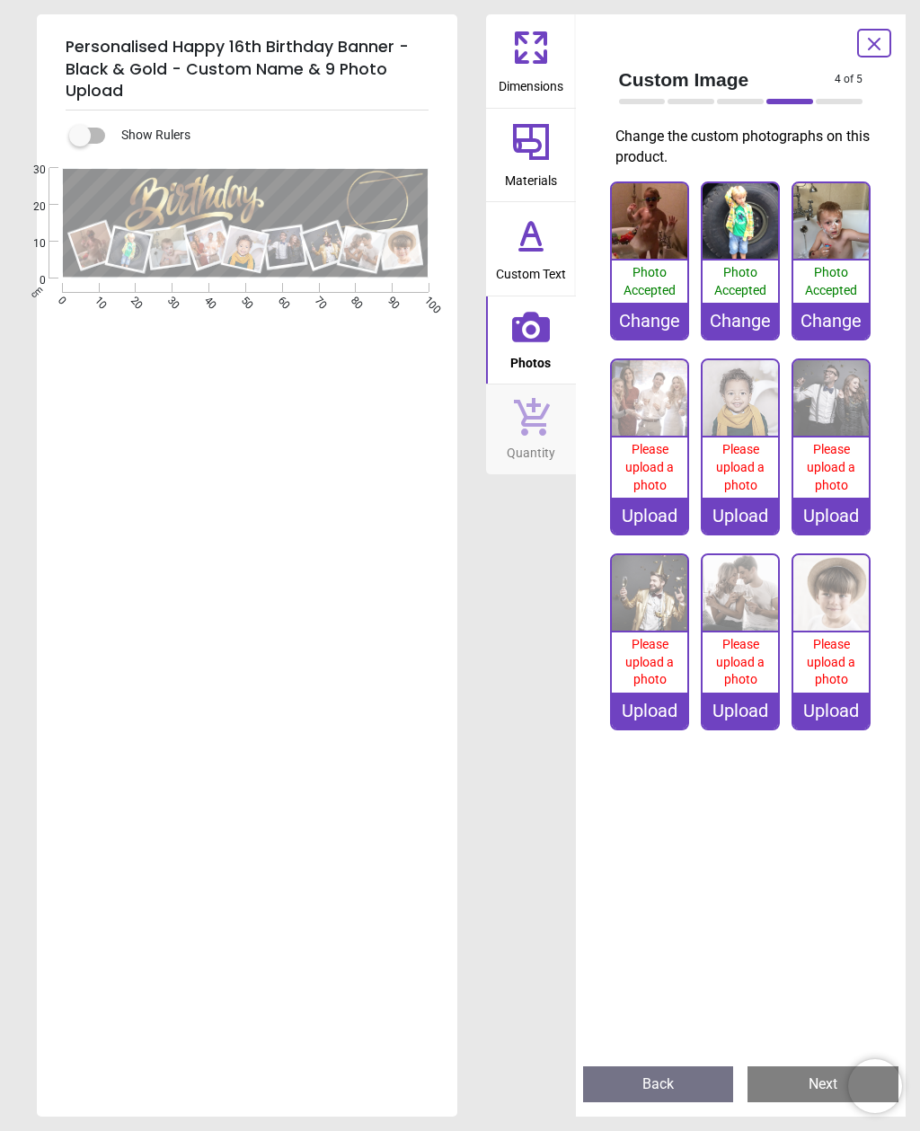
click at [641, 516] on div "Upload" at bounding box center [649, 515] width 75 height 36
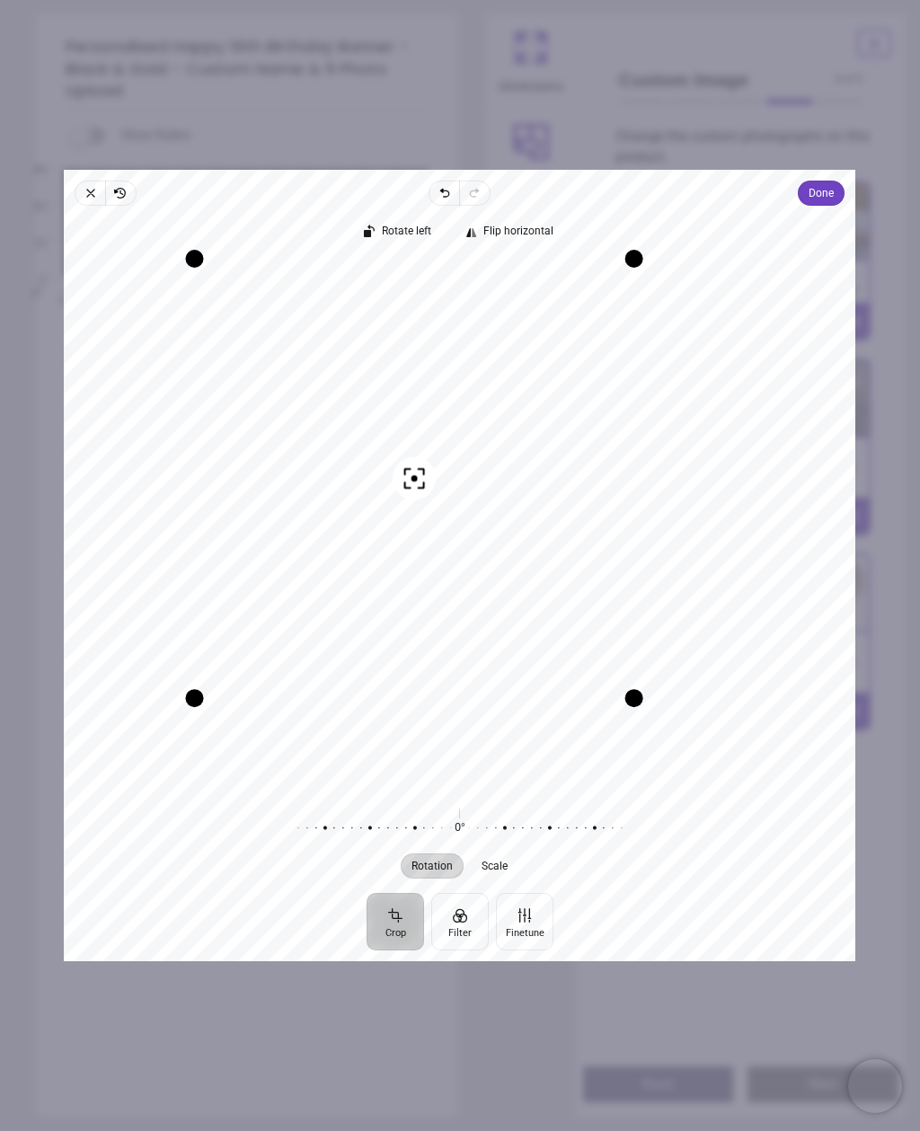
click at [834, 180] on span "Done" at bounding box center [821, 192] width 25 height 25
click at [834, 182] on span "Done" at bounding box center [821, 193] width 25 height 22
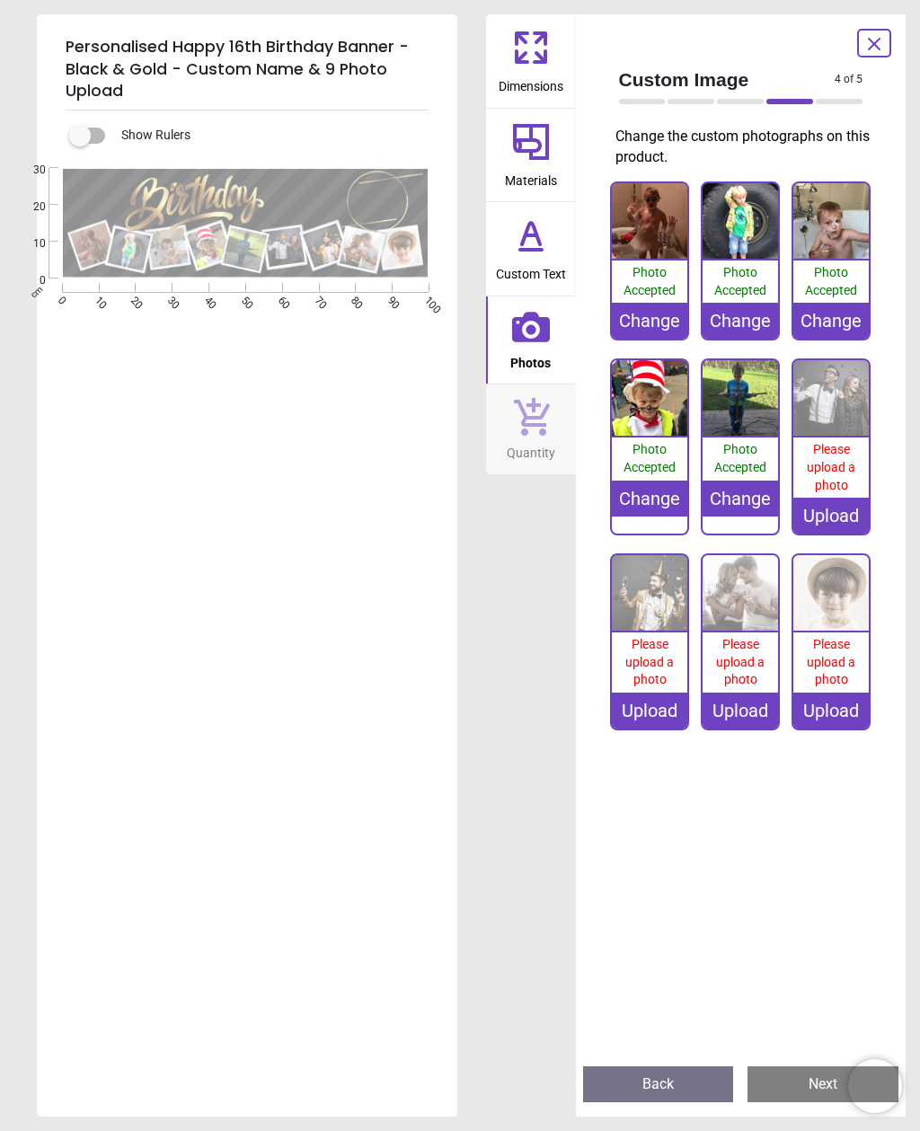
click at [828, 513] on div "Upload" at bounding box center [830, 515] width 75 height 36
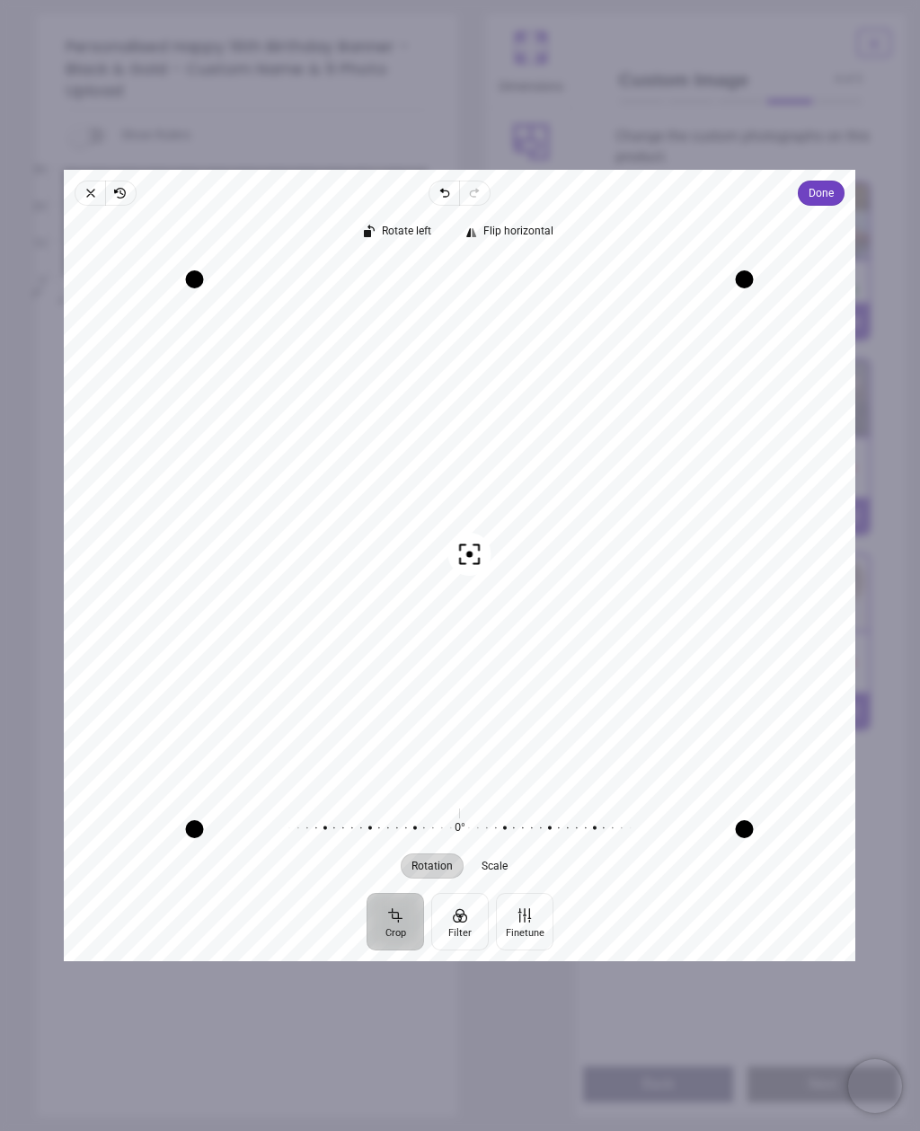
click at [834, 182] on span "Done" at bounding box center [821, 193] width 25 height 22
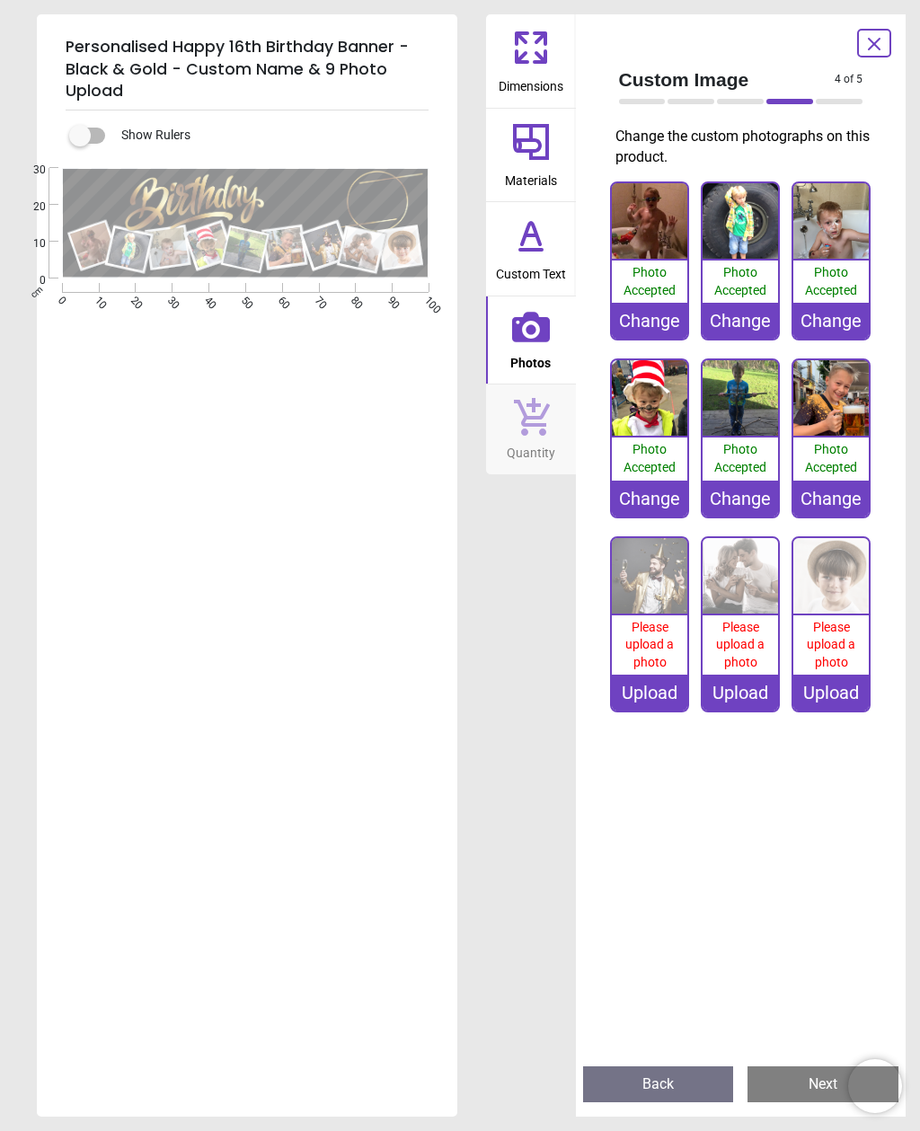
click at [649, 680] on div "Upload" at bounding box center [649, 692] width 75 height 36
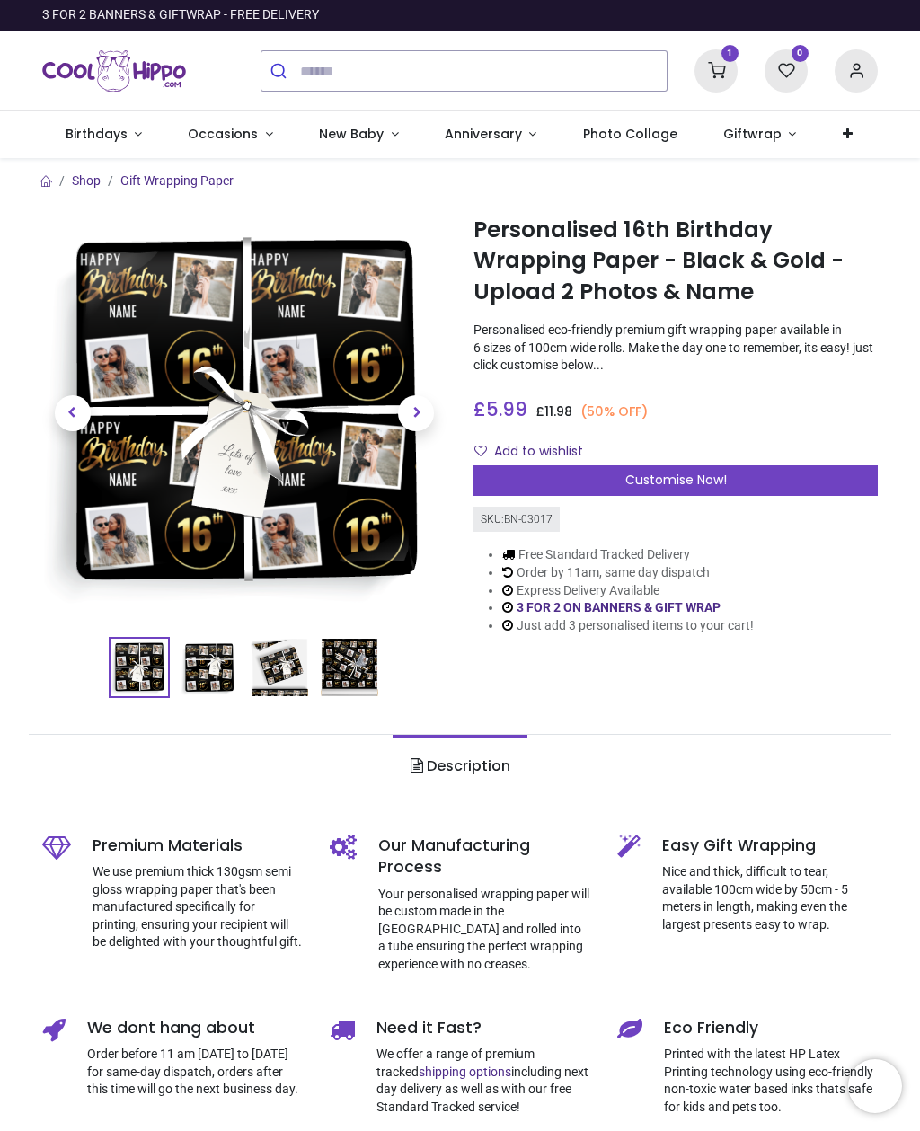
click at [852, 67] on icon at bounding box center [855, 70] width 43 height 43
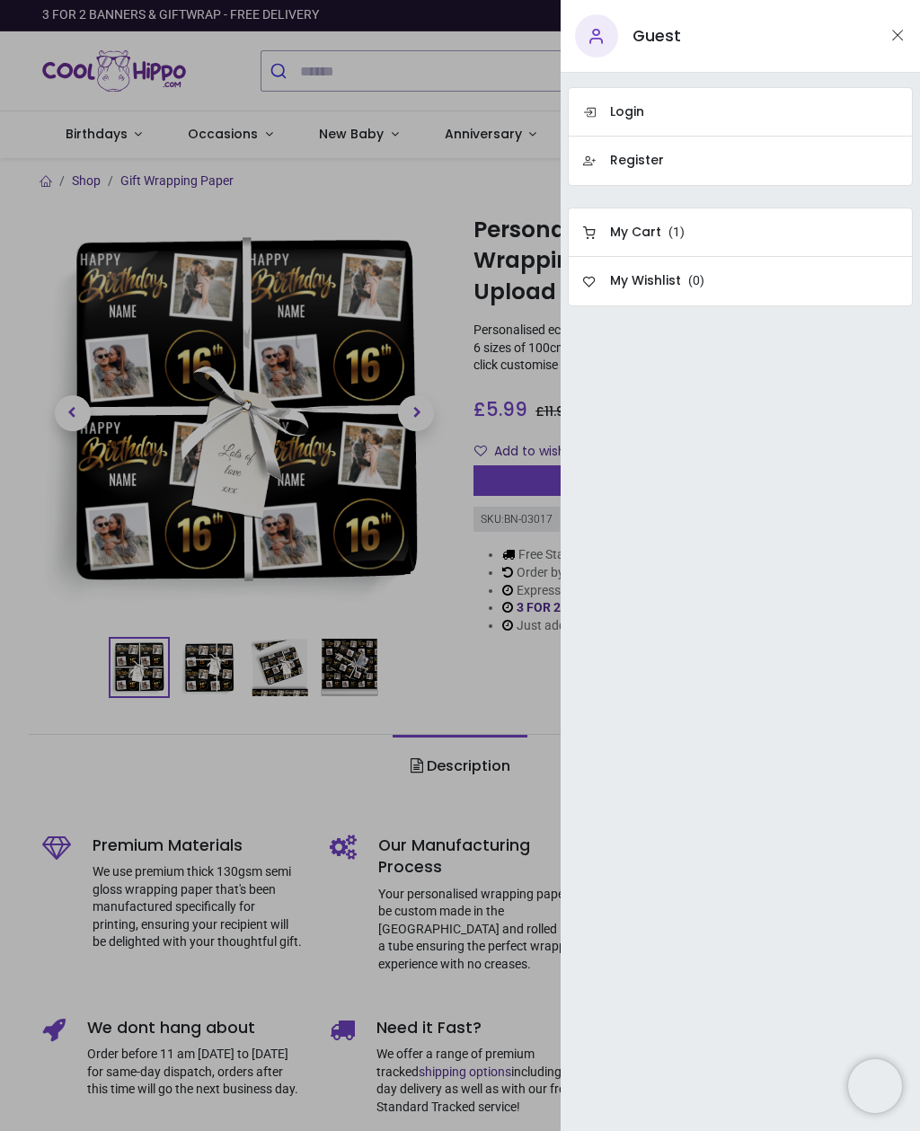
click at [643, 161] on h6 "Register" at bounding box center [637, 161] width 54 height 18
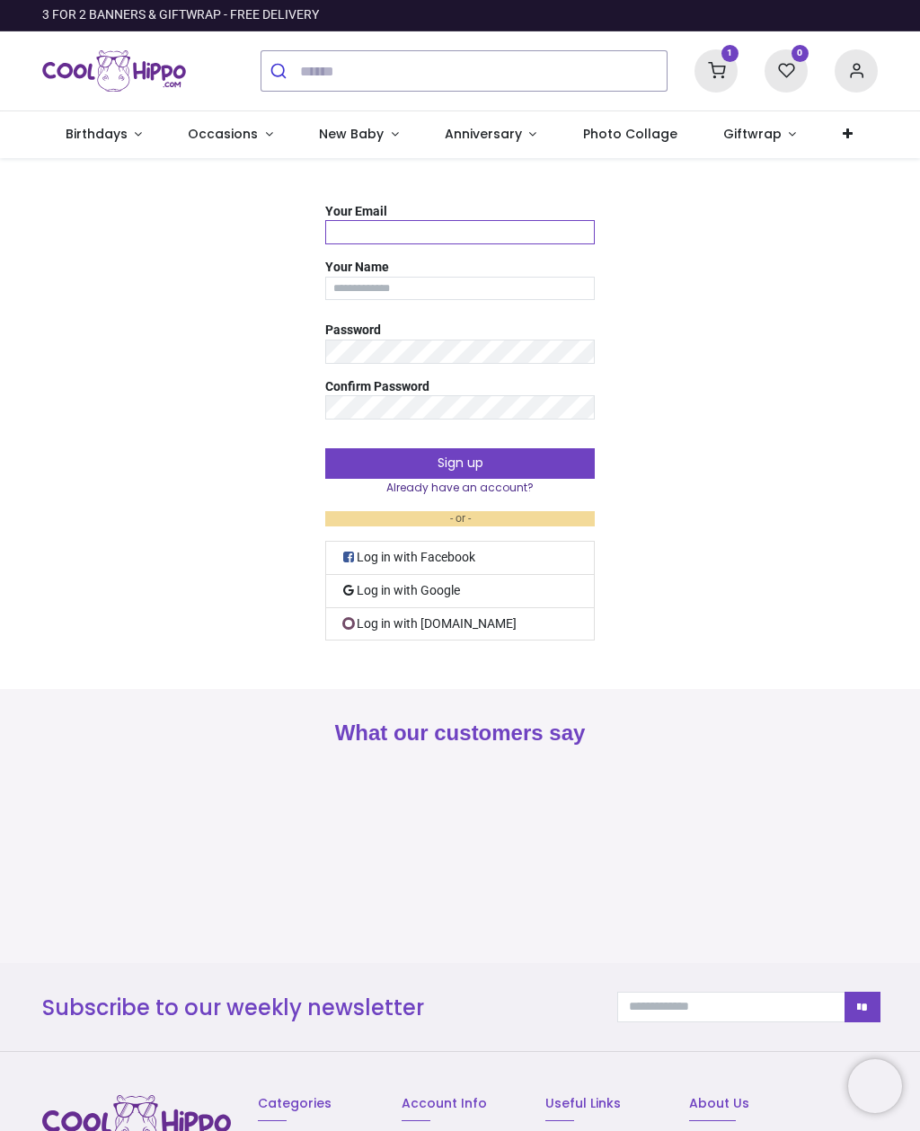
click at [470, 234] on input "Your Email" at bounding box center [459, 232] width 269 height 24
click at [430, 236] on input "**********" at bounding box center [459, 232] width 269 height 24
click at [418, 226] on input "**********" at bounding box center [459, 232] width 269 height 24
click at [409, 236] on input "**********" at bounding box center [459, 232] width 269 height 24
type input "**********"
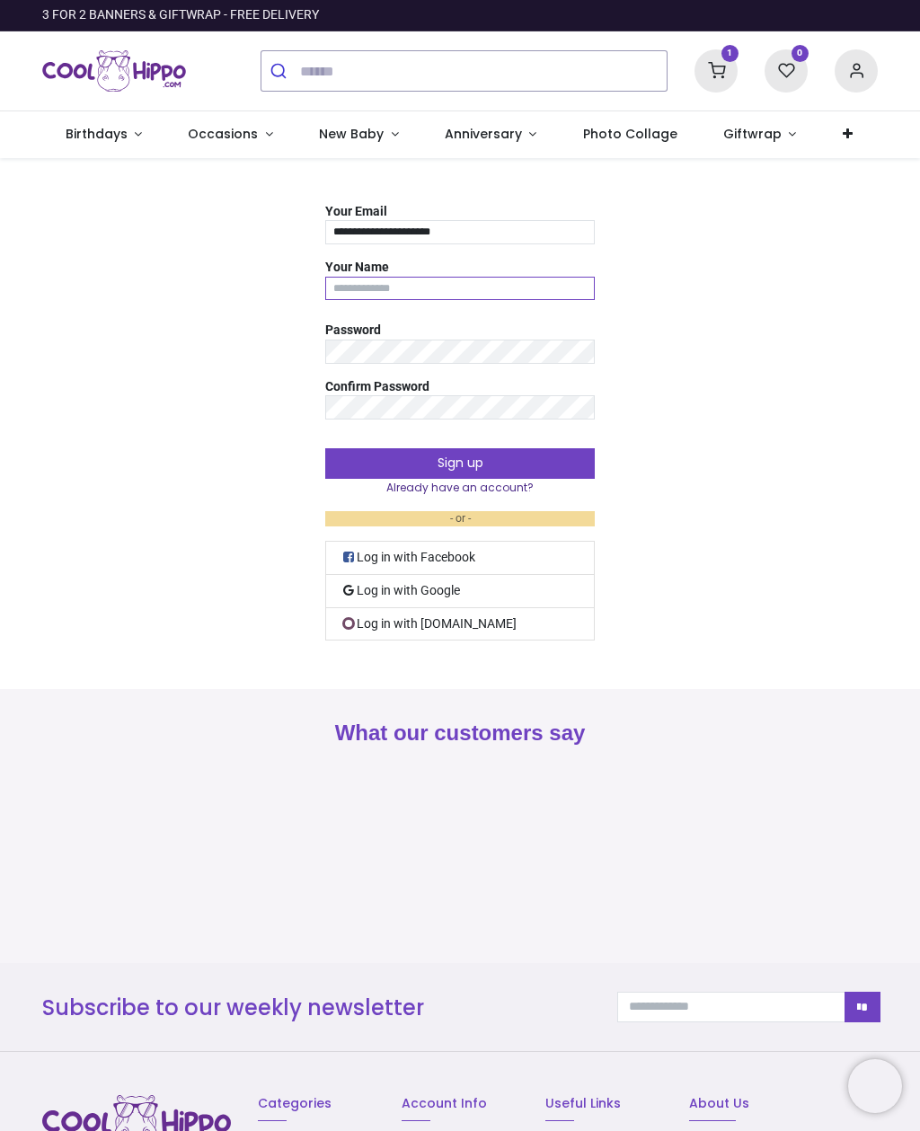
click at [456, 287] on input "Your Name" at bounding box center [459, 289] width 269 height 24
type input "***"
click at [457, 457] on button "Sign up" at bounding box center [459, 463] width 269 height 31
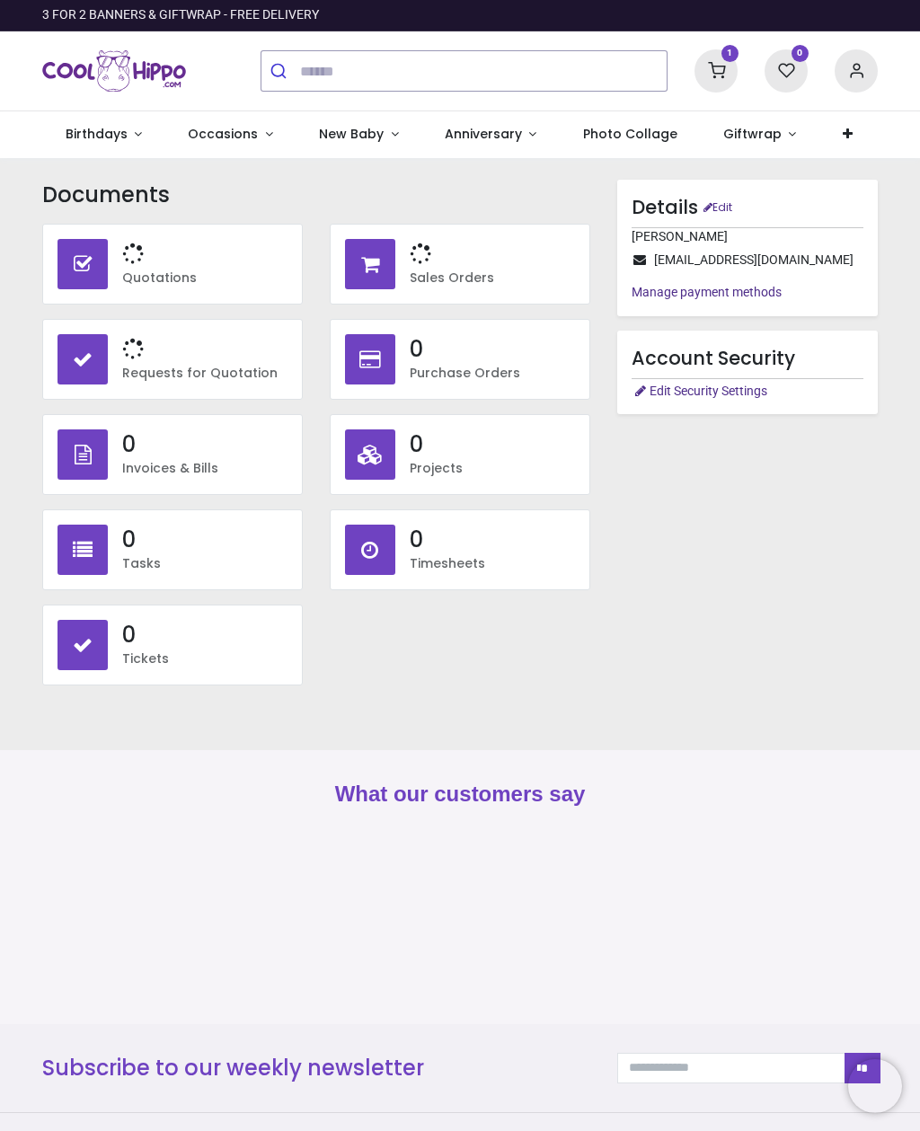
type input "**********"
click at [723, 129] on span "Giftwrap" at bounding box center [752, 134] width 58 height 18
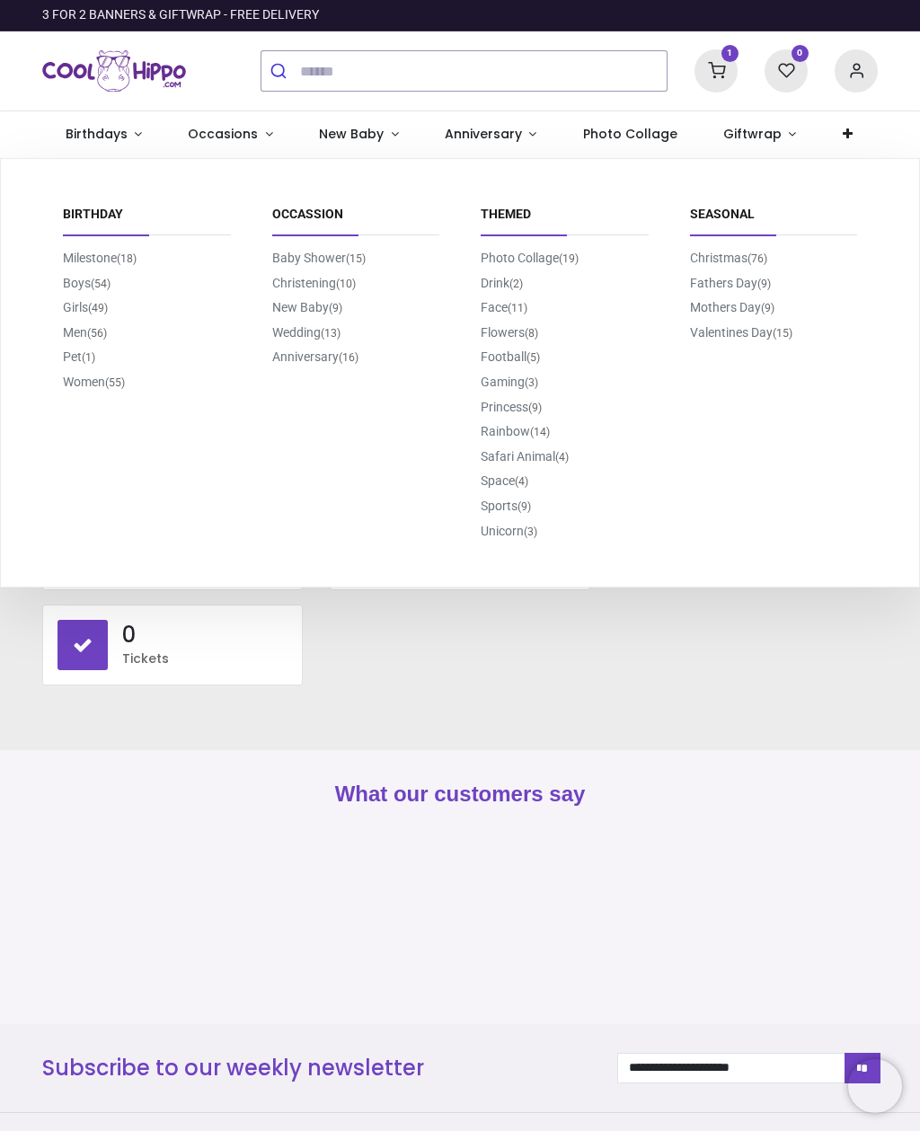
click at [72, 278] on link "Boys (54)" at bounding box center [87, 283] width 48 height 14
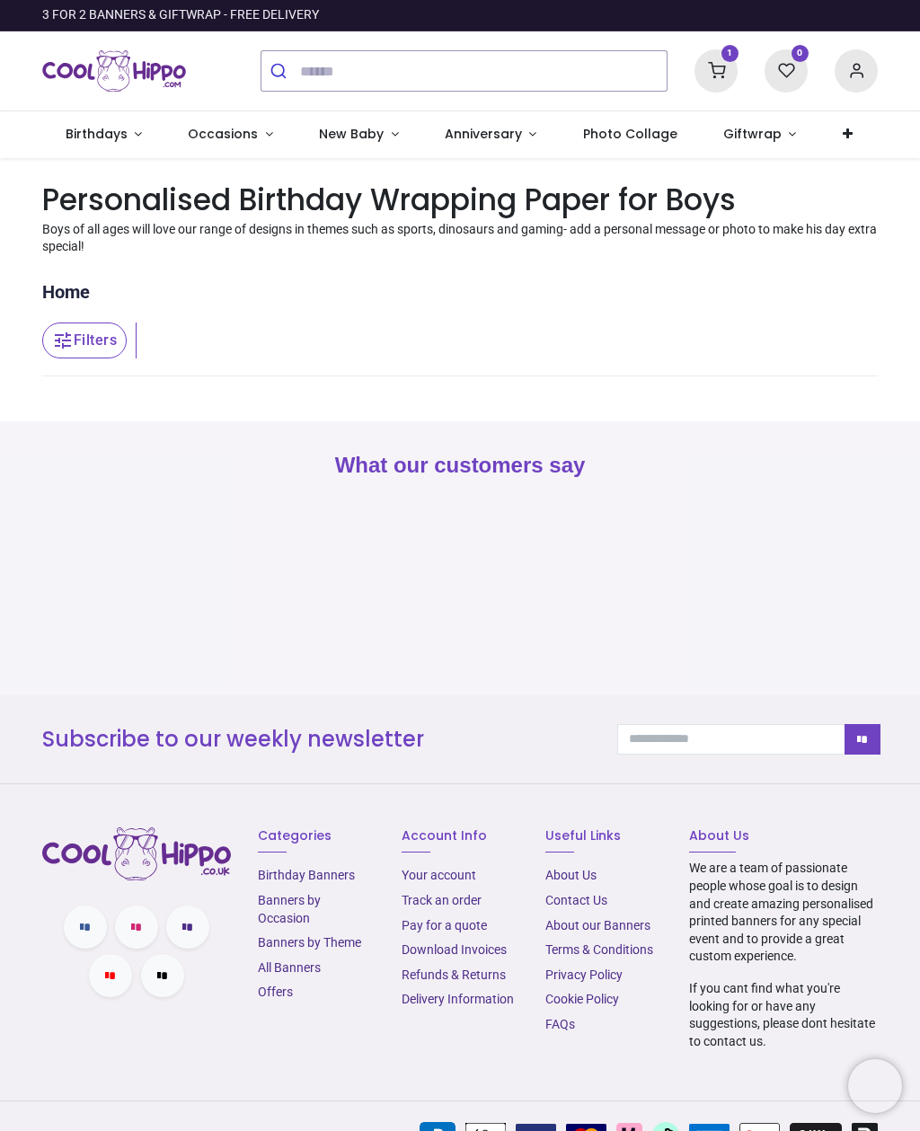
type input "**********"
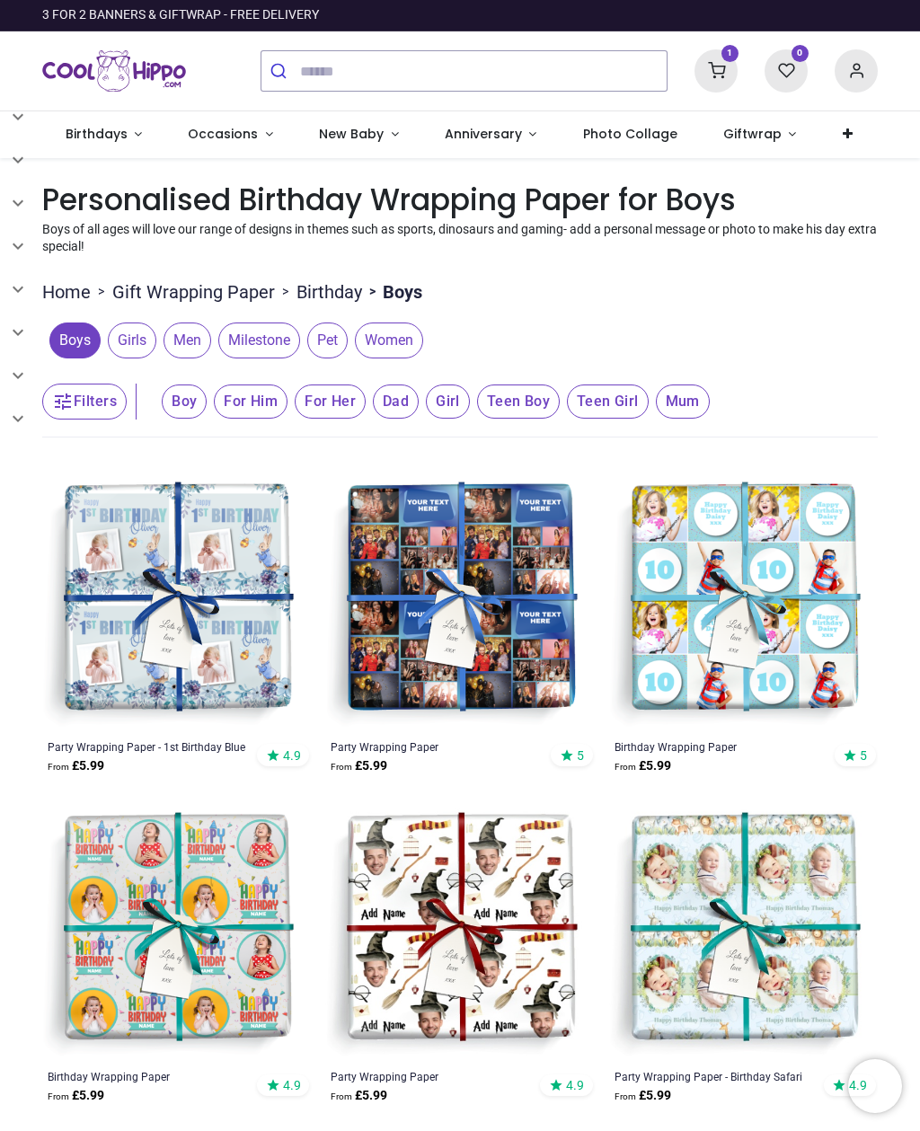
click at [289, 77] on button "submit" at bounding box center [280, 71] width 39 height 40
click at [304, 57] on input "search" at bounding box center [483, 71] width 366 height 40
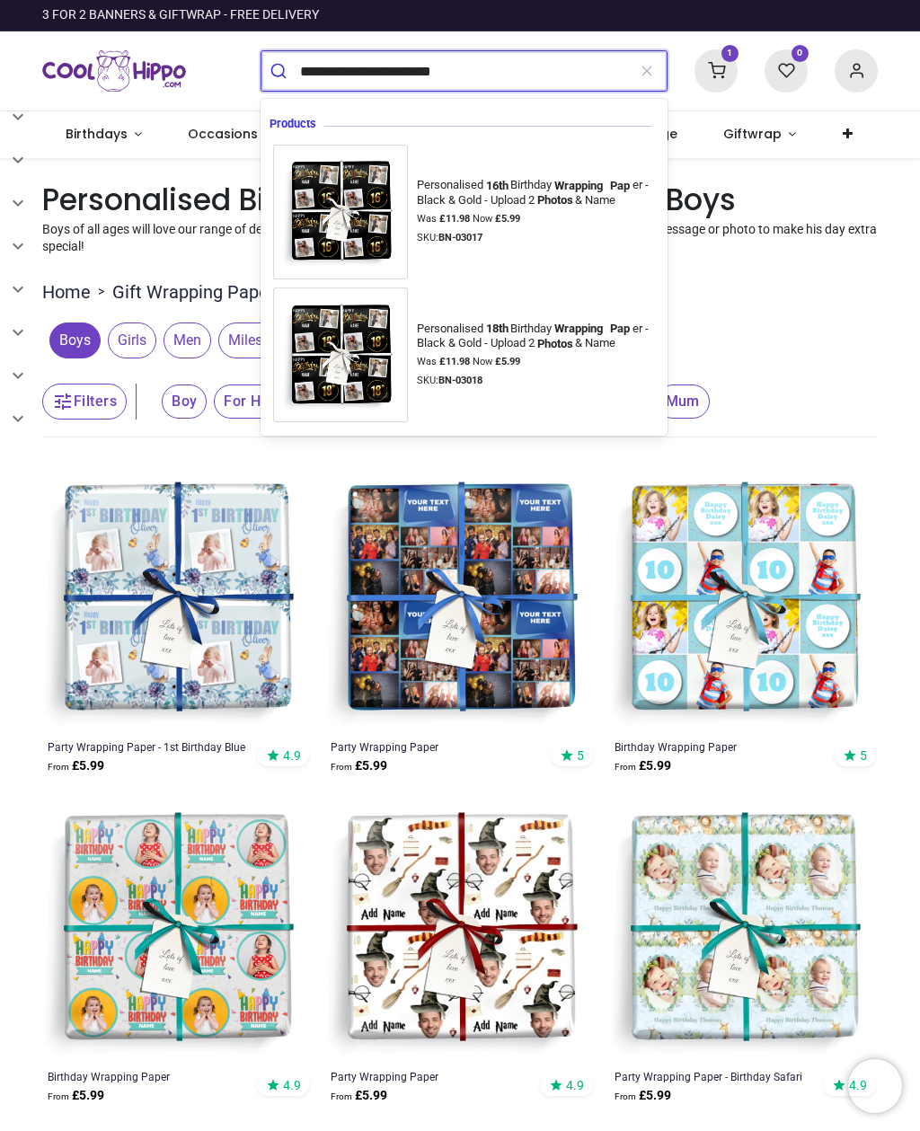
type input "**********"
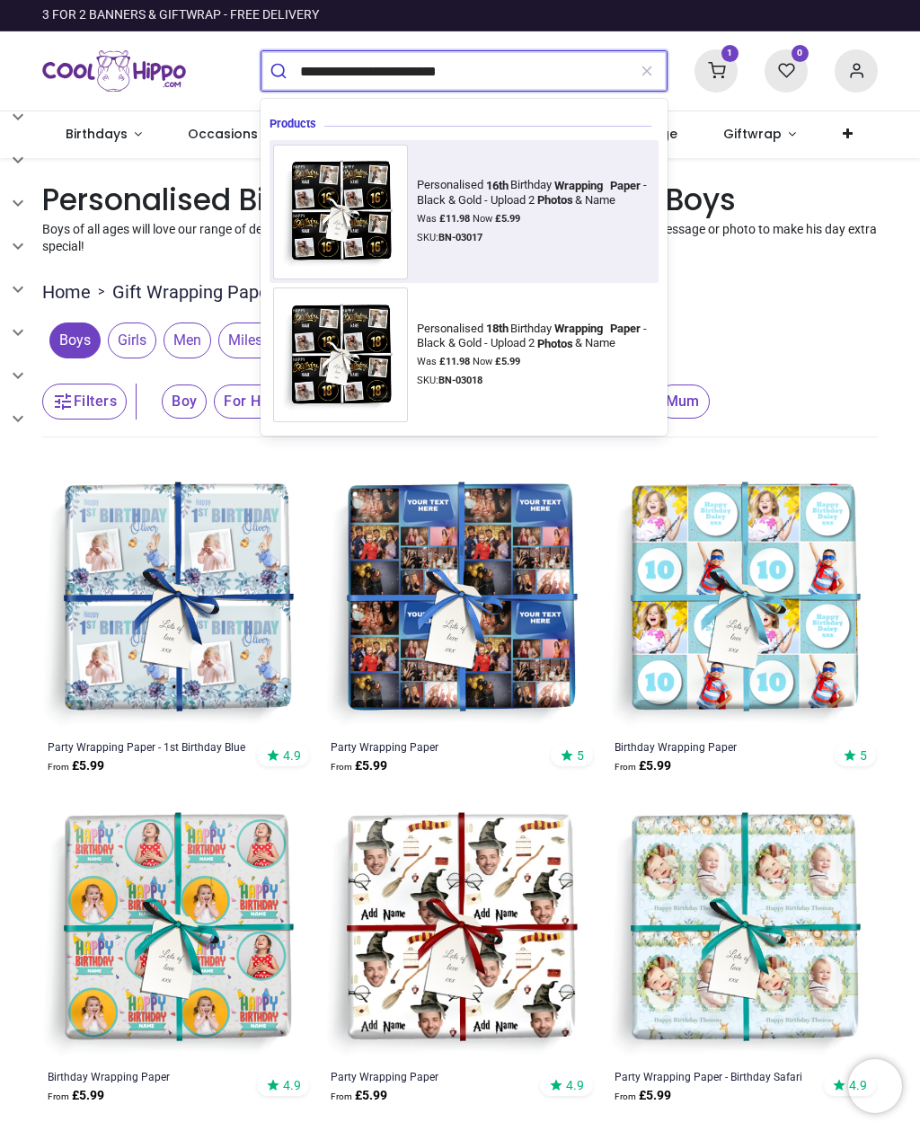
click at [480, 207] on div "Personalised 16th Birthday Wrapping Paper - Black & Gold - Upload 2 Photos & Na…" at bounding box center [533, 193] width 232 height 30
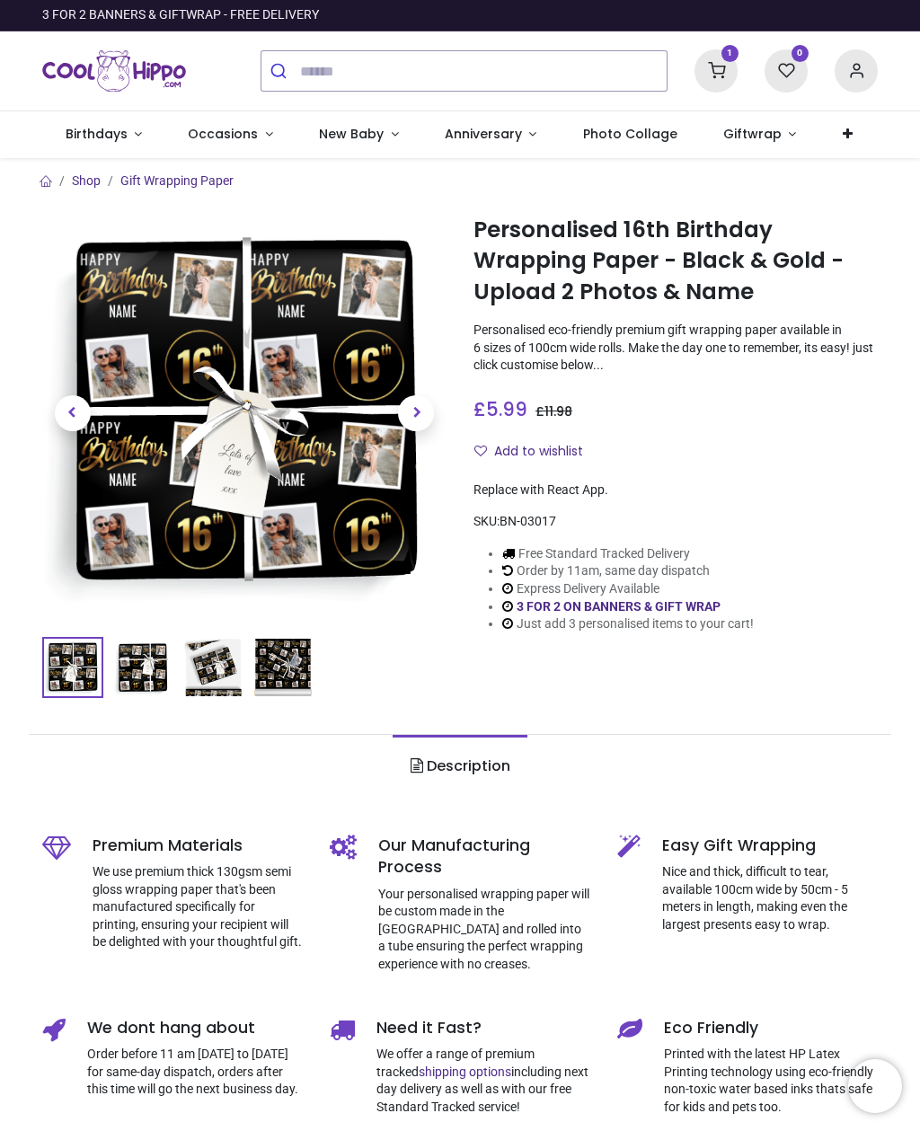
type input "**********"
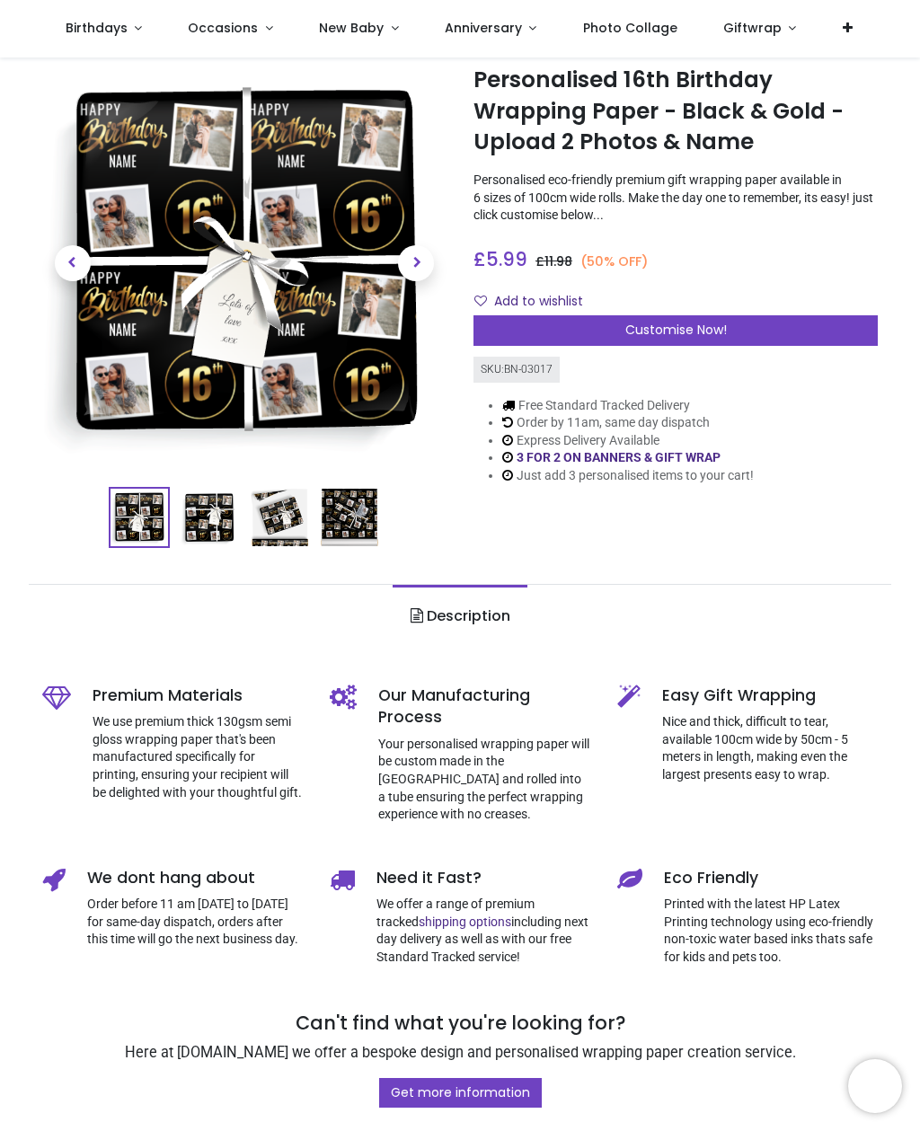
scroll to position [51, 0]
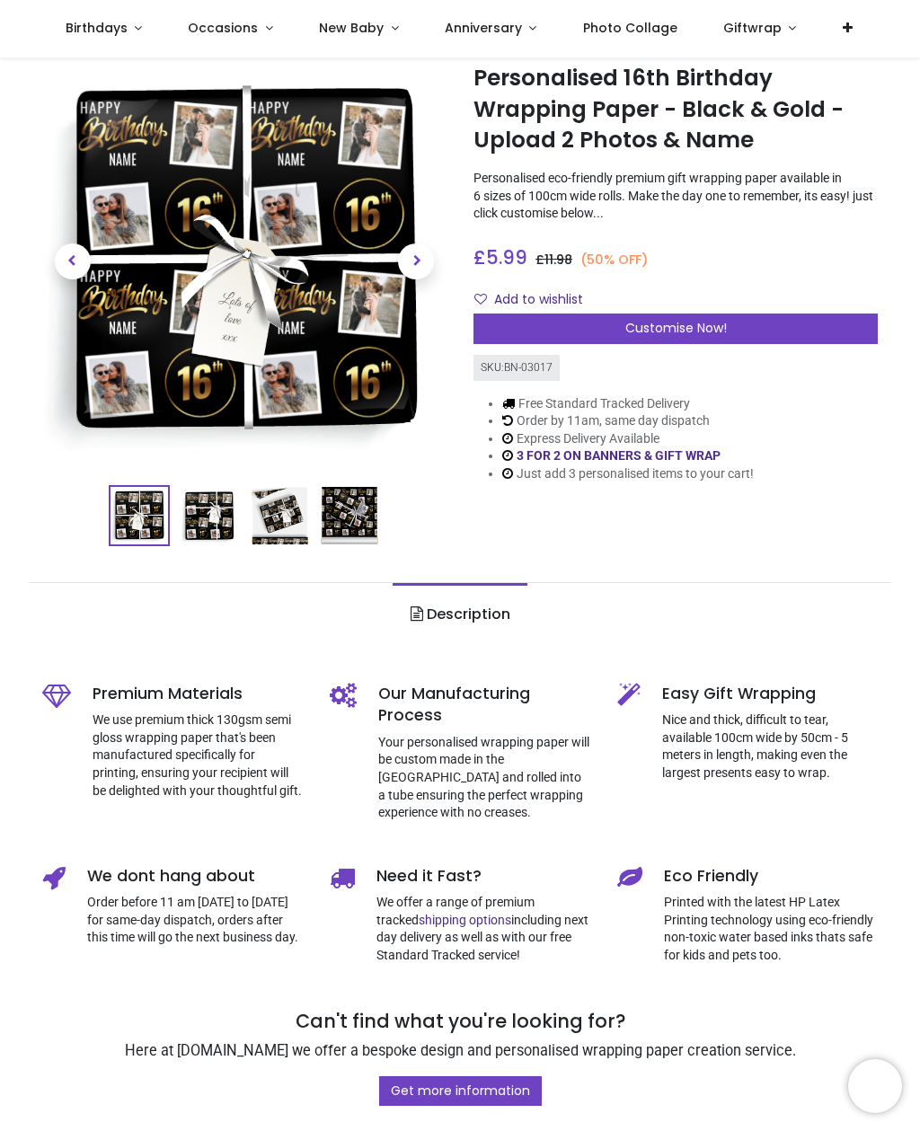
click at [682, 314] on div "Customise Now!" at bounding box center [675, 328] width 404 height 31
